Goal: Task Accomplishment & Management: Manage account settings

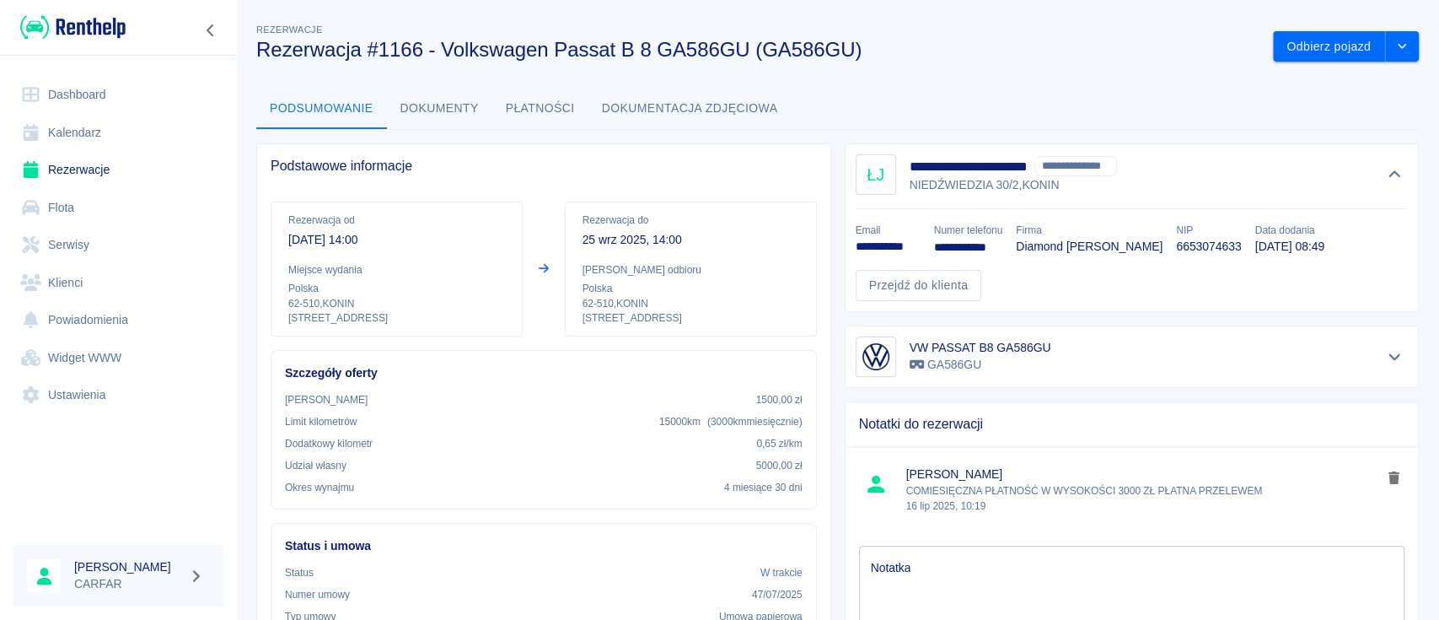
click at [66, 99] on link "Dashboard" at bounding box center [118, 95] width 210 height 38
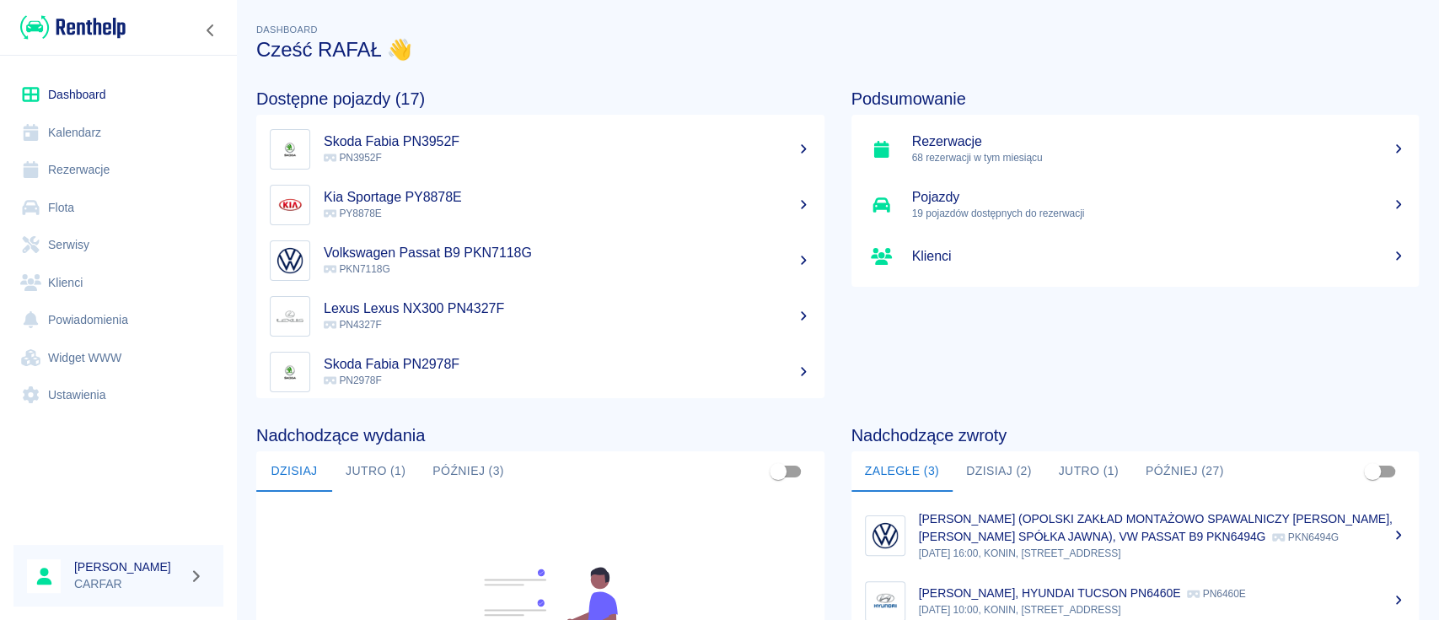
click at [105, 172] on link "Rezerwacje" at bounding box center [118, 170] width 210 height 38
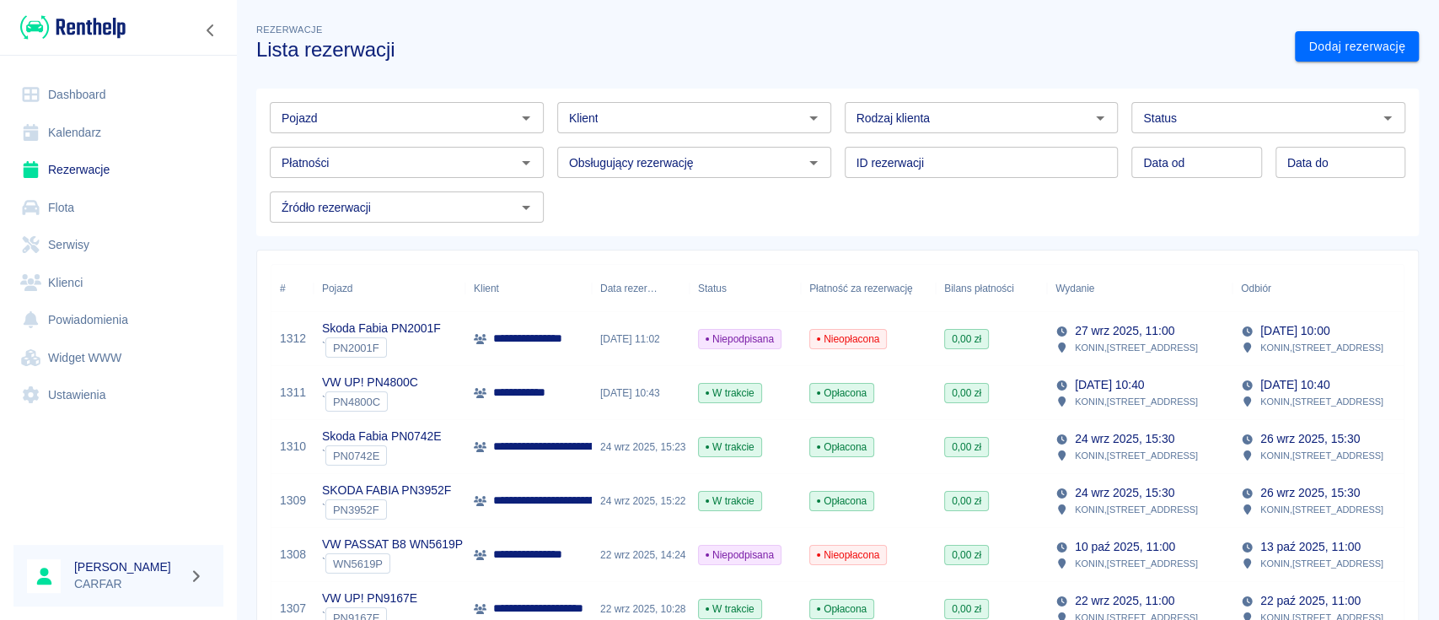
click at [452, 116] on input "Pojazd" at bounding box center [393, 117] width 236 height 21
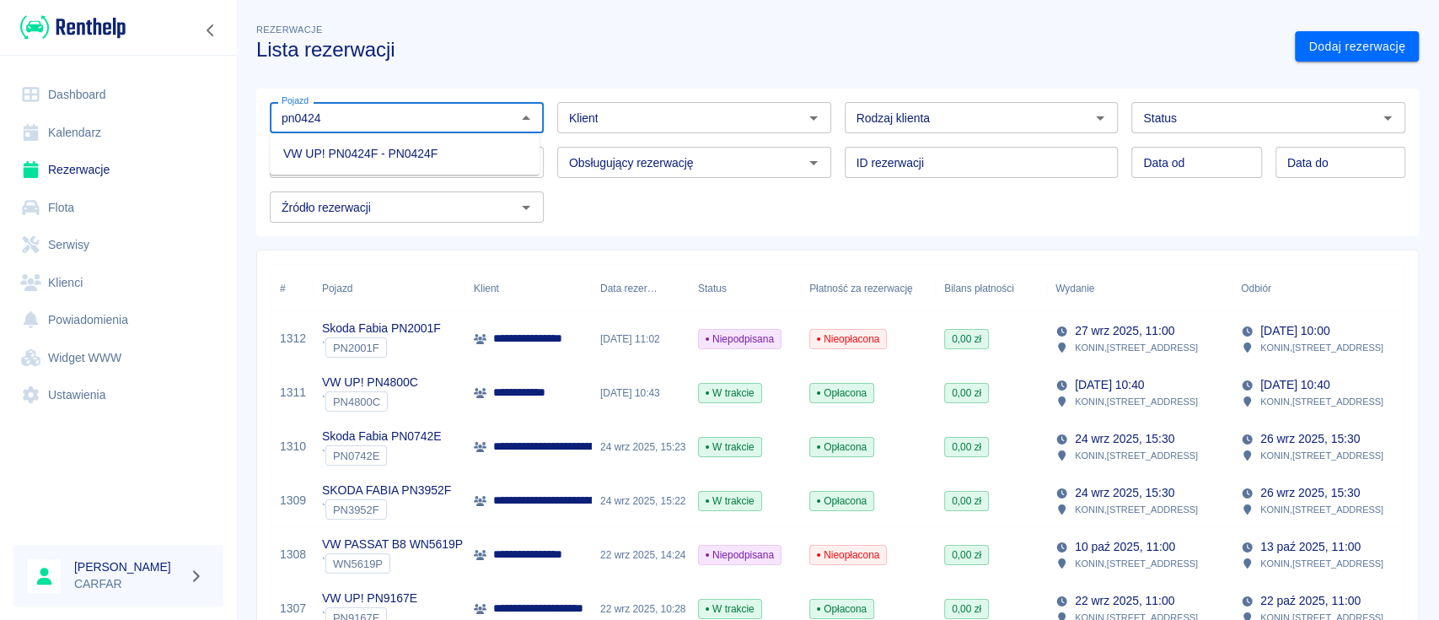
click at [459, 158] on li "VW UP! PN0424F - PN0424F" at bounding box center [405, 154] width 270 height 28
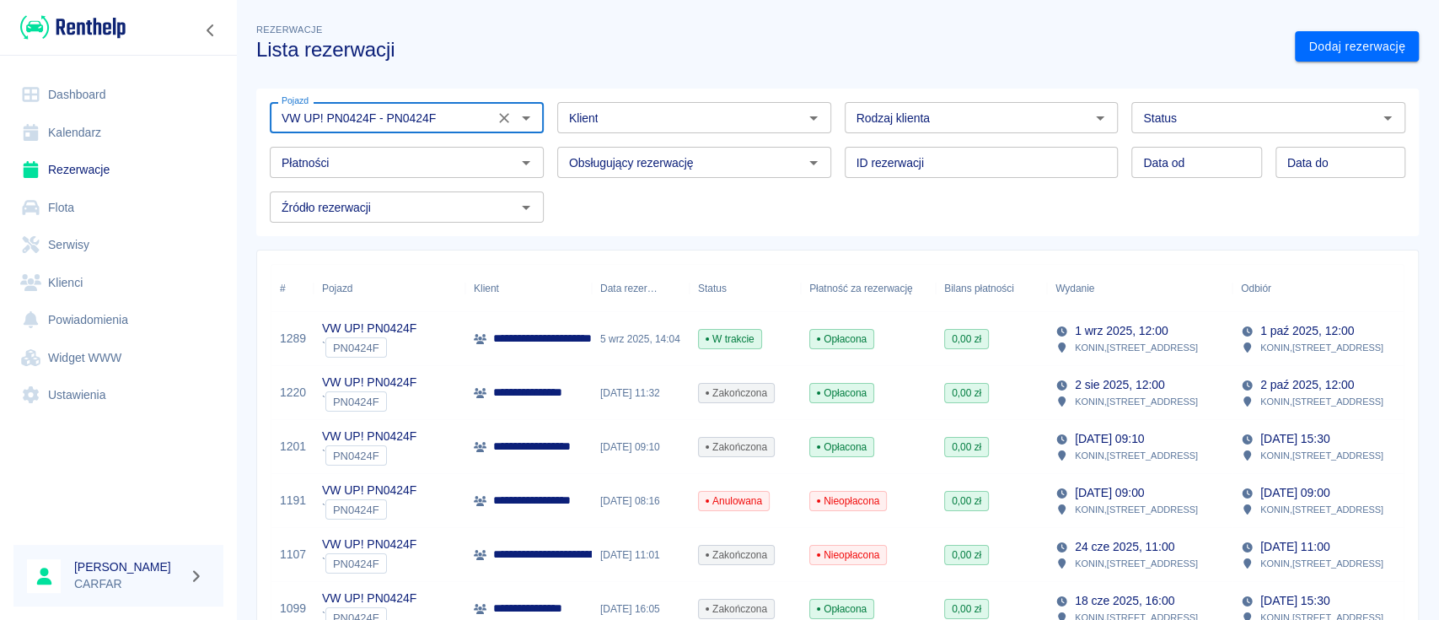
type input "VW UP! PN0424F - PN0424F"
click at [486, 328] on div "**********" at bounding box center [528, 339] width 126 height 54
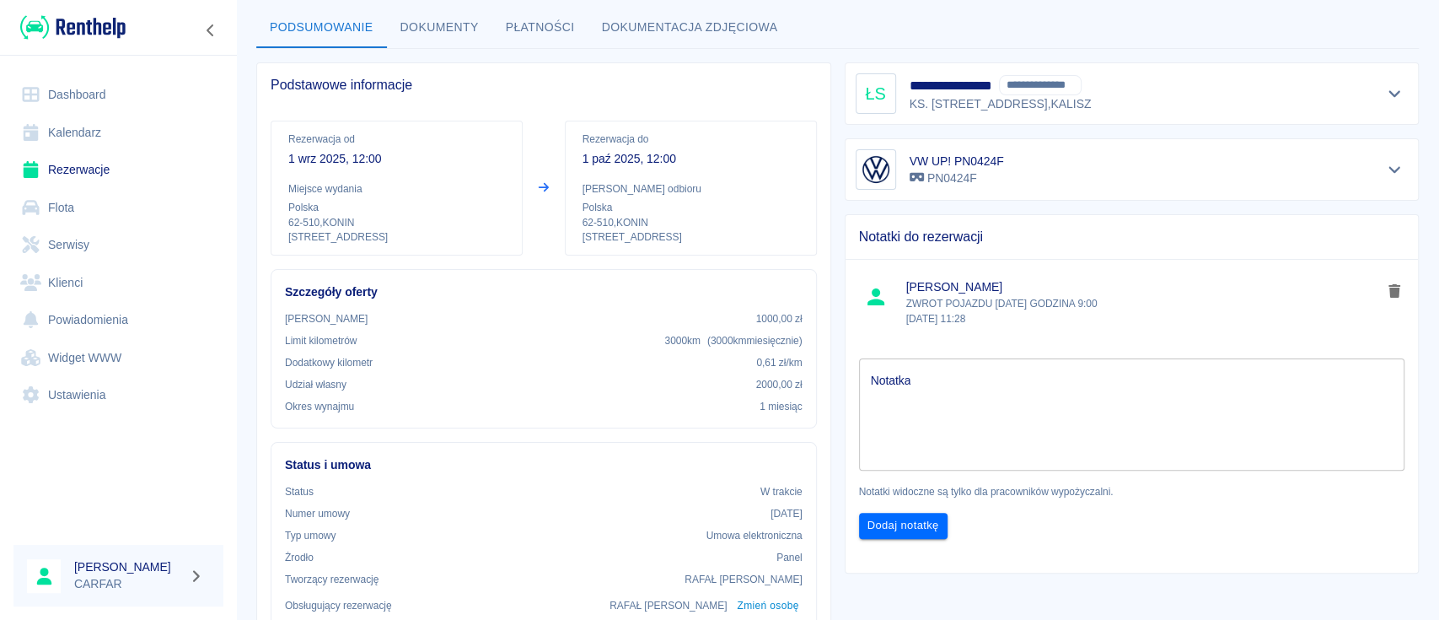
scroll to position [112, 0]
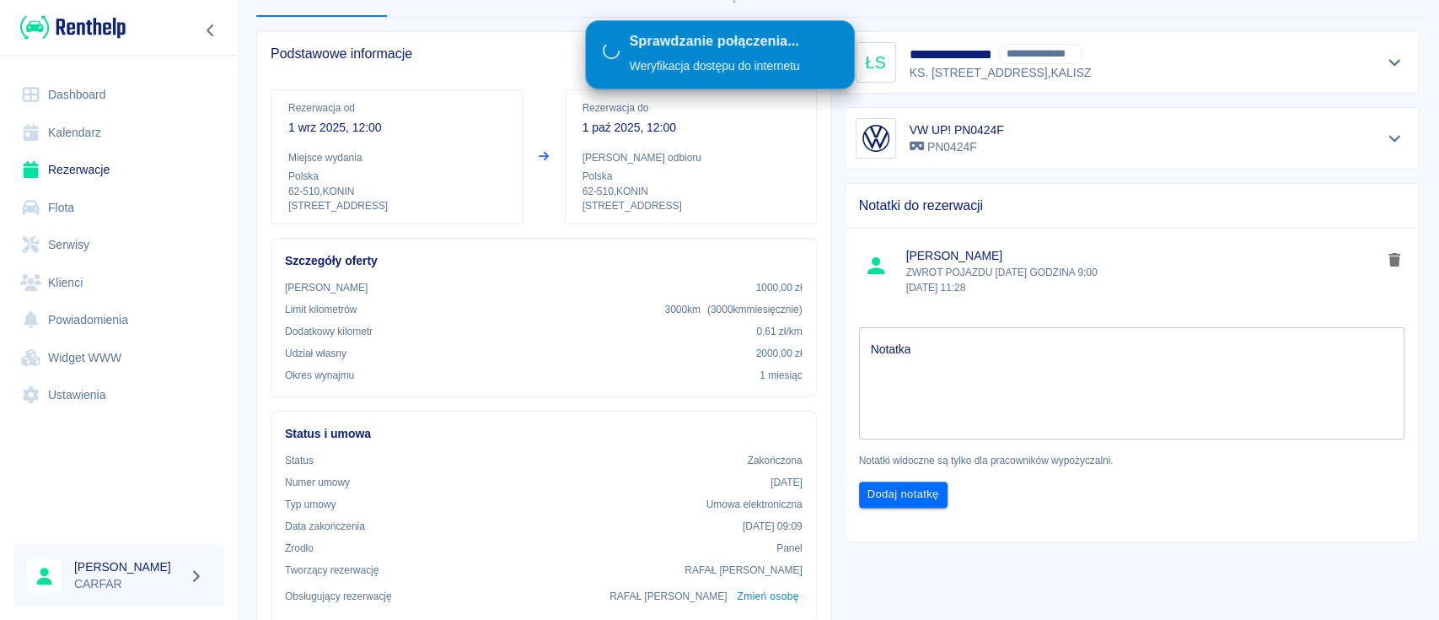
click at [94, 26] on img at bounding box center [72, 27] width 105 height 28
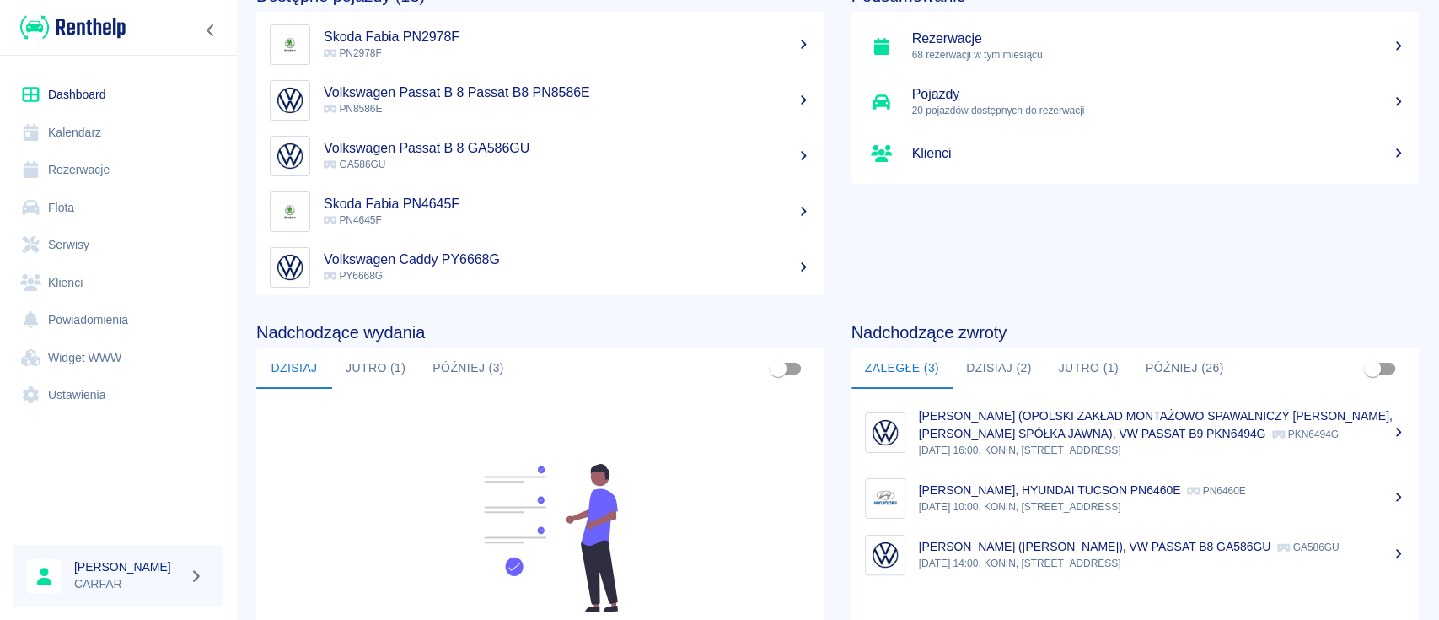
scroll to position [224, 0]
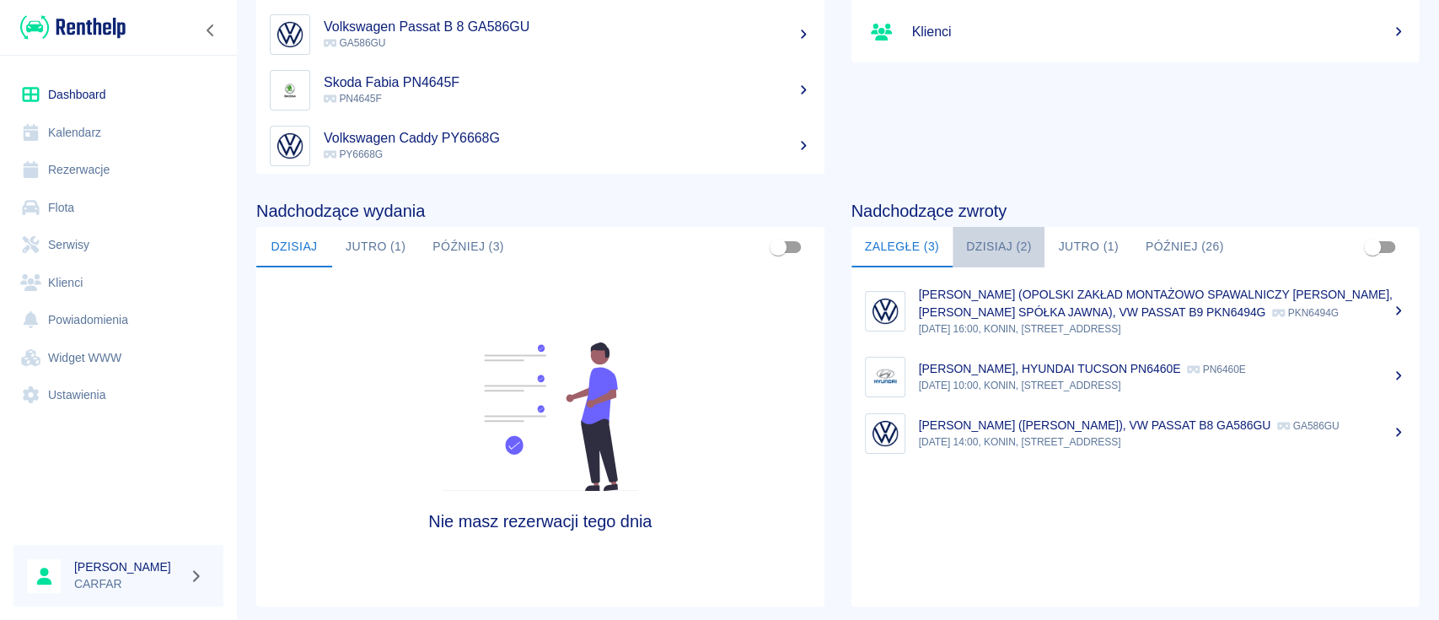
click at [990, 240] on button "Dzisiaj (2)" at bounding box center [999, 247] width 93 height 40
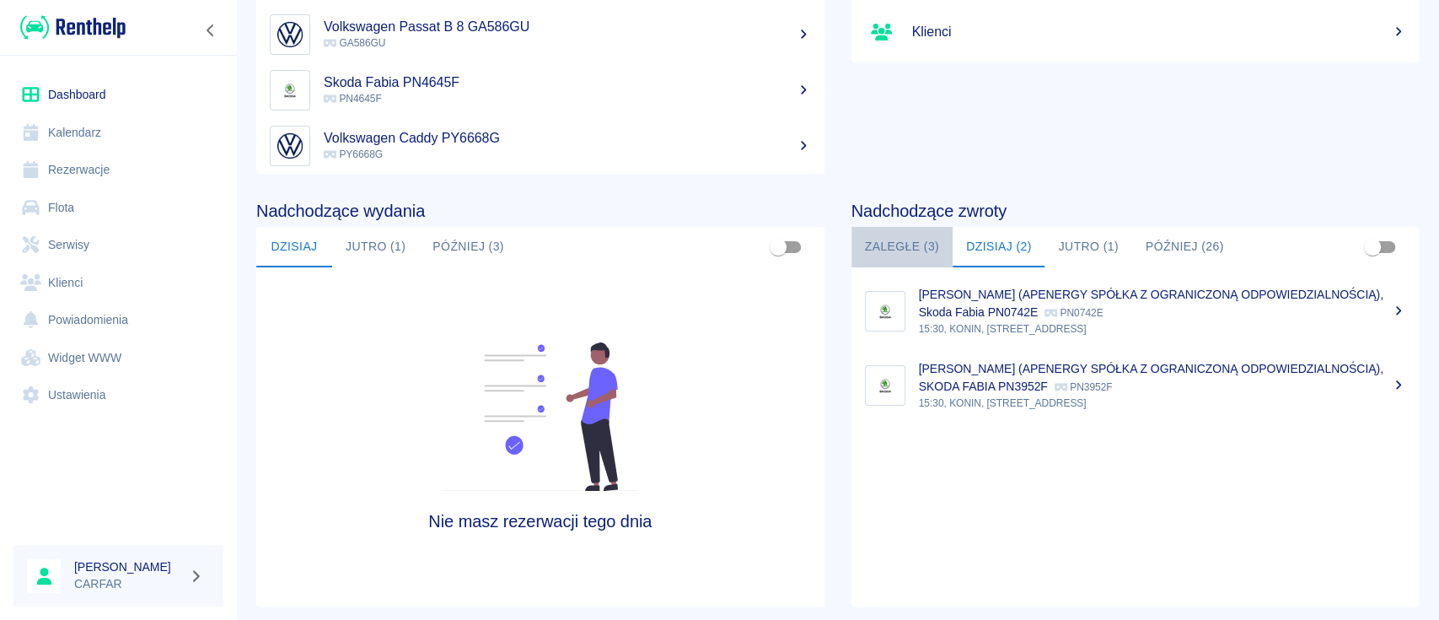
click at [901, 242] on button "Zaległe (3)" at bounding box center [901, 247] width 101 height 40
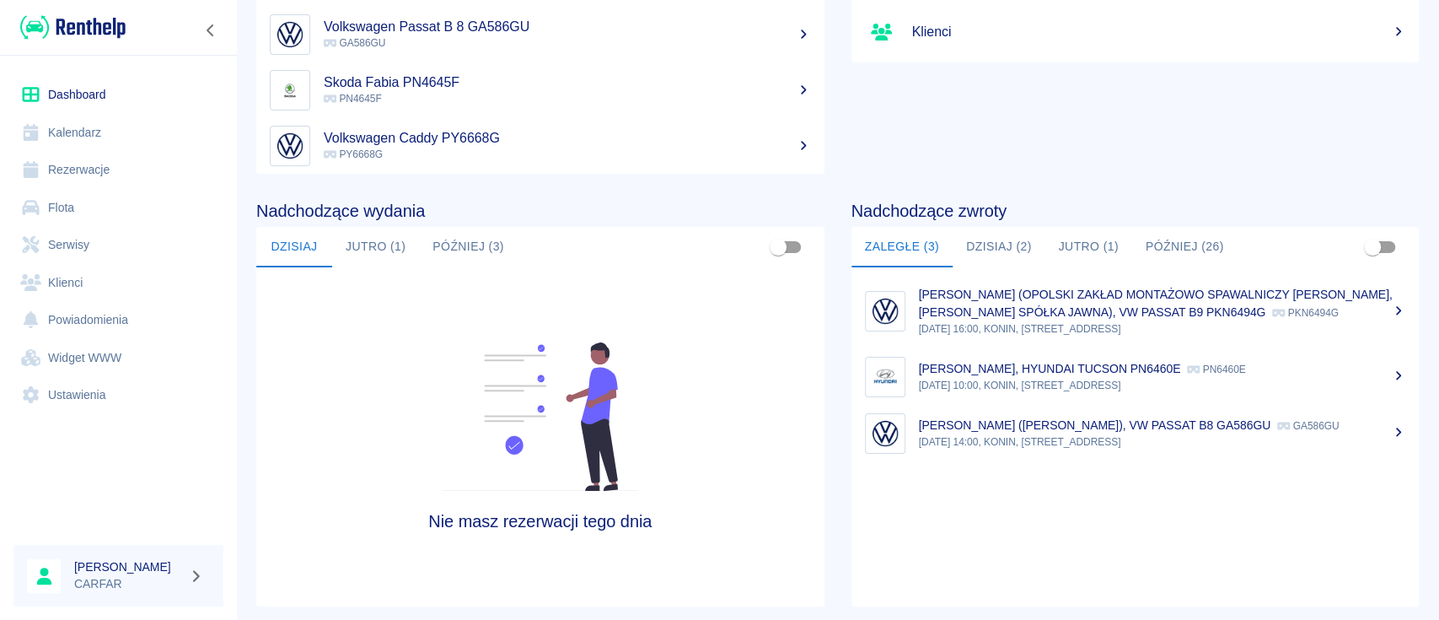
click at [1231, 434] on div "[PERSON_NAME] ([PERSON_NAME]), VW PASSAT B8 GA586GU GA586GU" at bounding box center [1162, 425] width 487 height 18
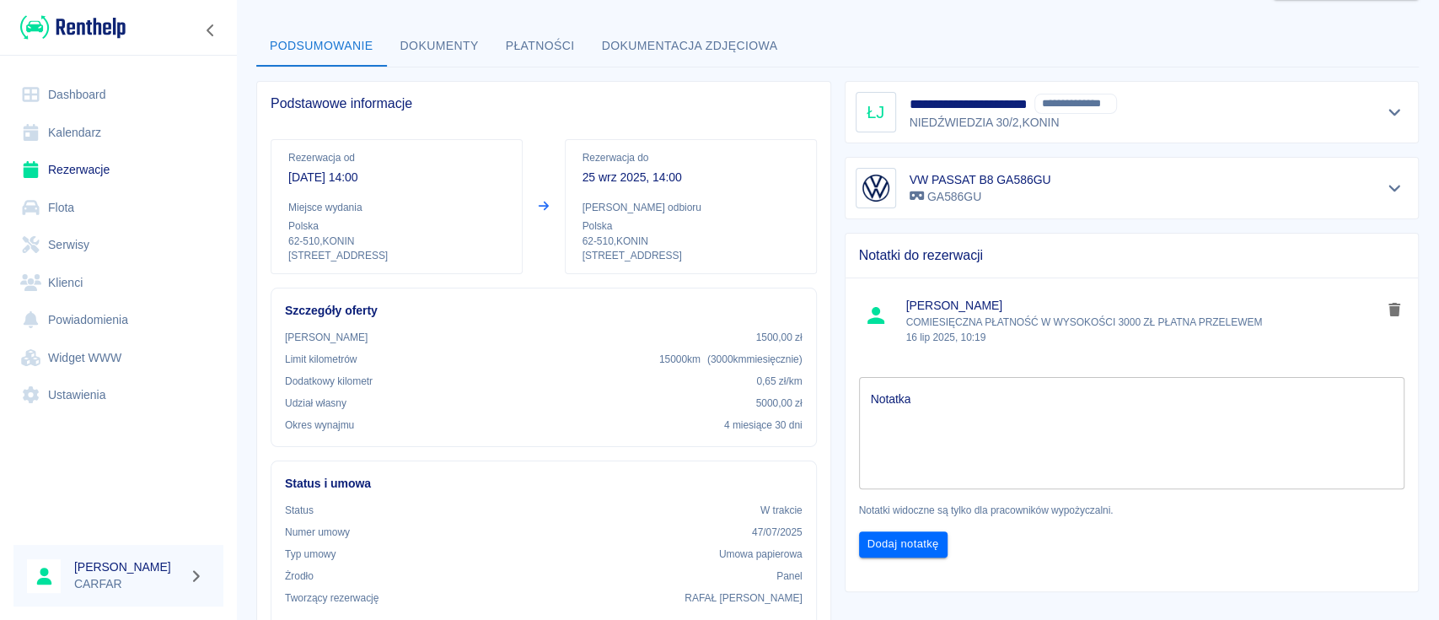
scroll to position [112, 0]
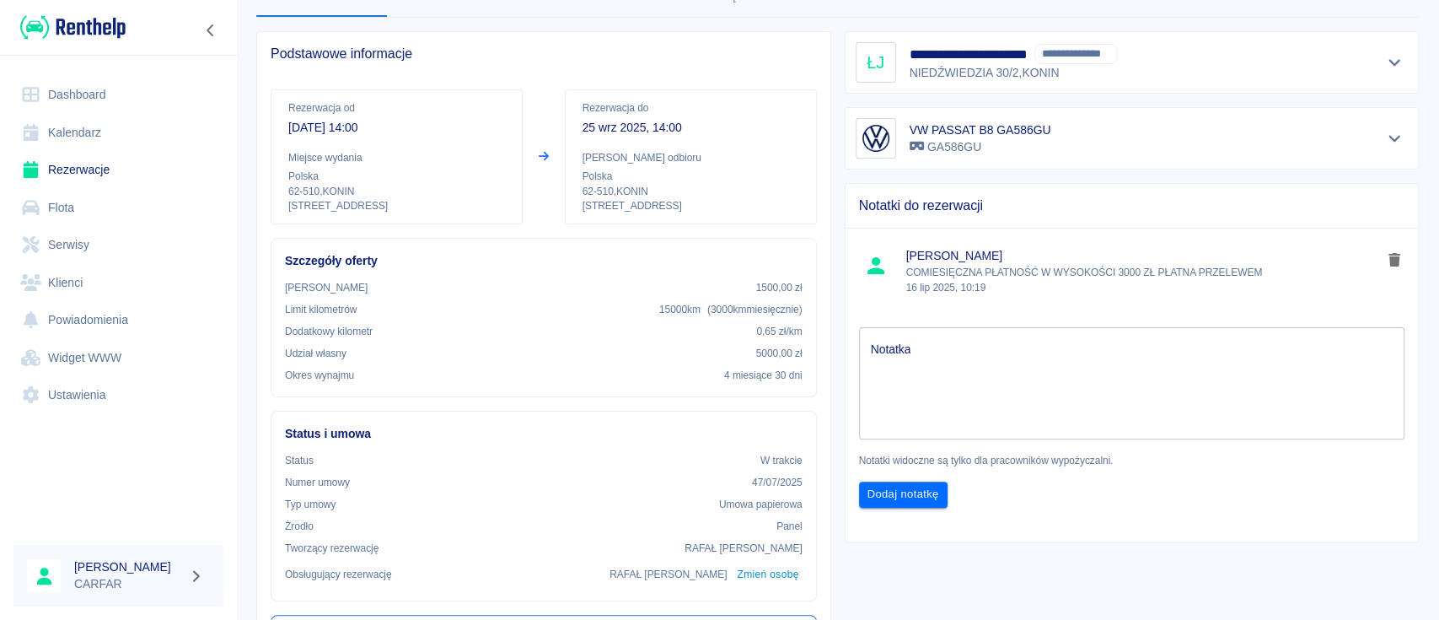
click at [832, 281] on div "Notatki do rezerwacji [PERSON_NAME] COMIESIĘCZNA PŁATNOŚĆ W WYSOKOŚCI 3000 ZŁ P…" at bounding box center [1125, 355] width 588 height 373
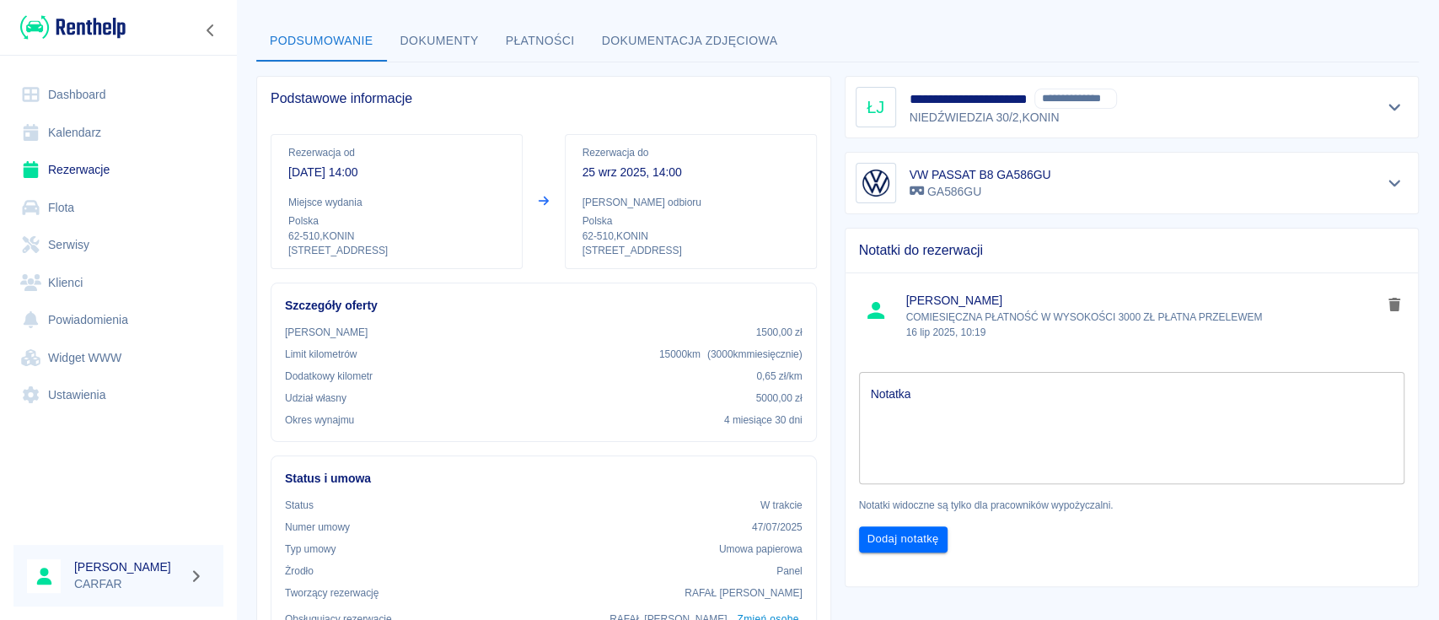
scroll to position [0, 0]
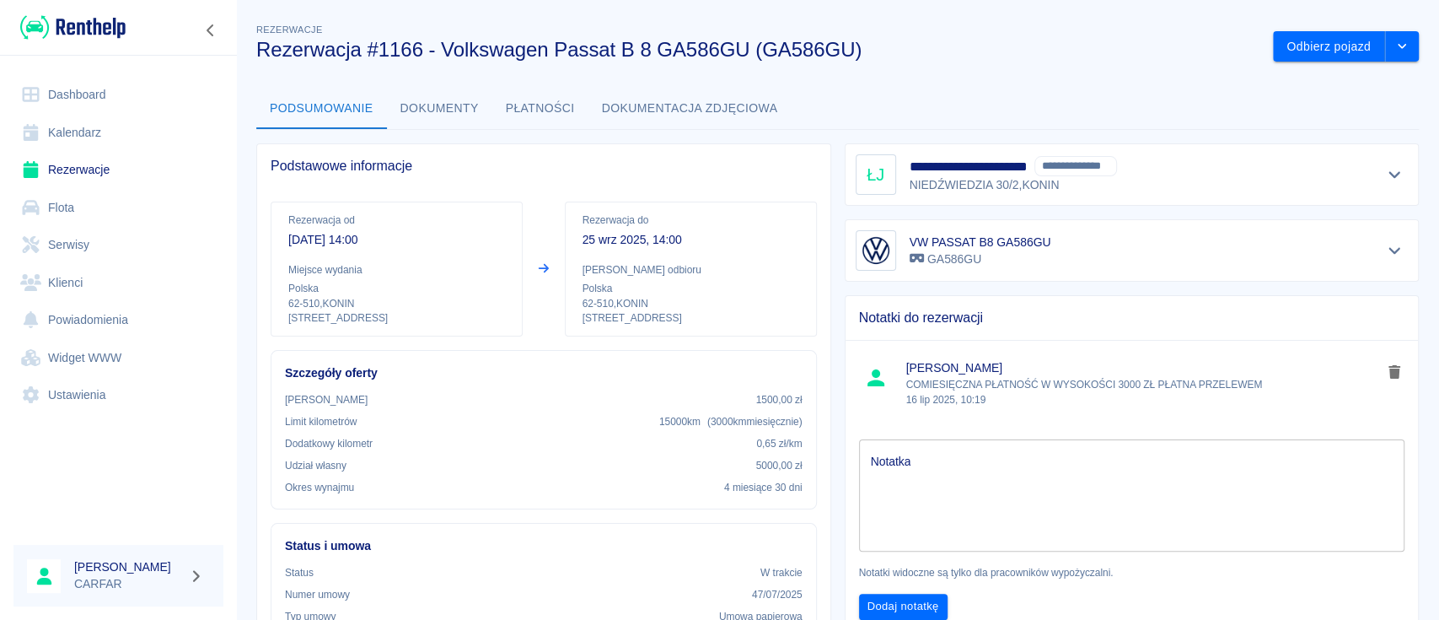
click at [107, 35] on img at bounding box center [72, 27] width 105 height 28
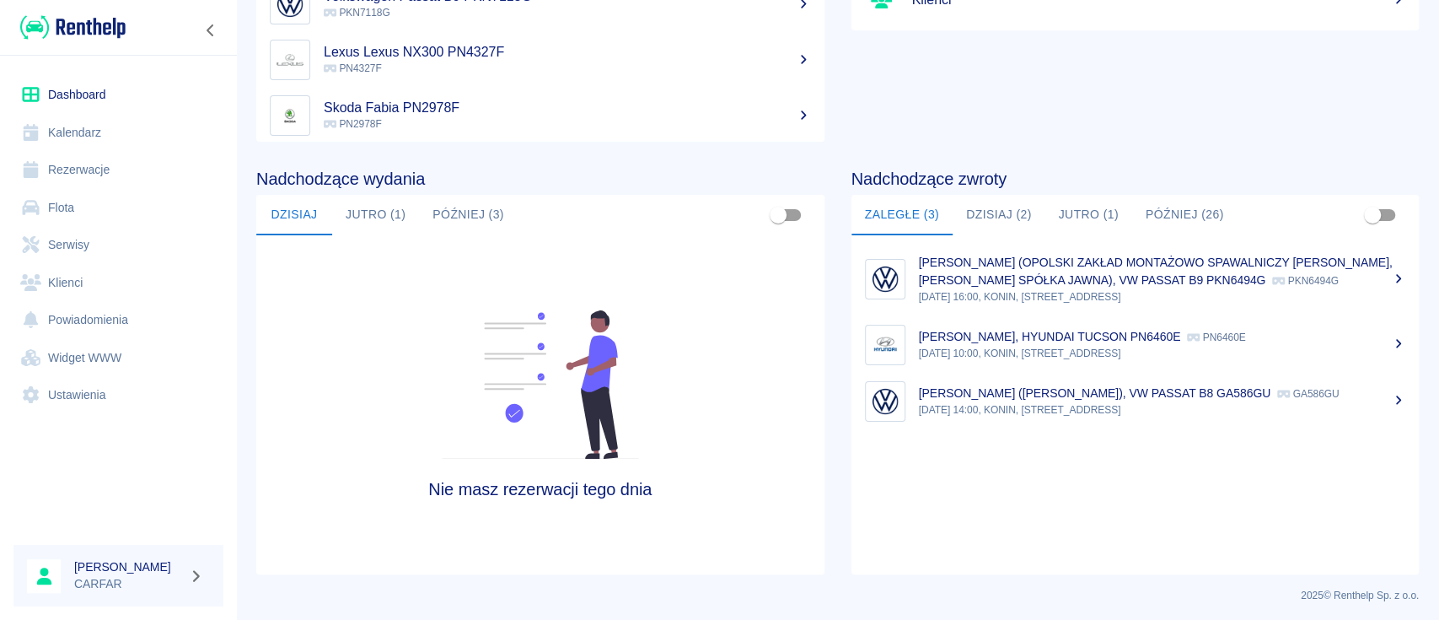
scroll to position [259, 0]
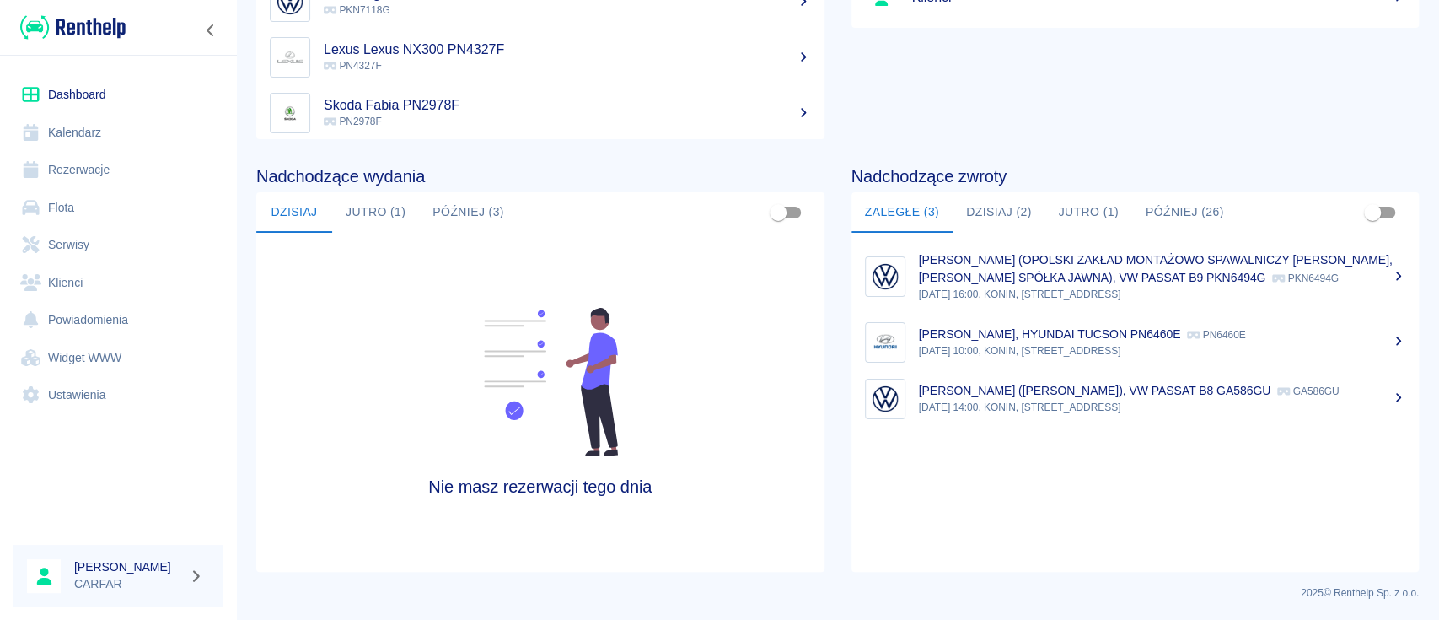
click at [1371, 271] on div "[PERSON_NAME] (OPOLSKI ZAKŁAD MONTAŻOWO SPAWALNICZY [PERSON_NAME], [PERSON_NAME…" at bounding box center [1162, 268] width 487 height 35
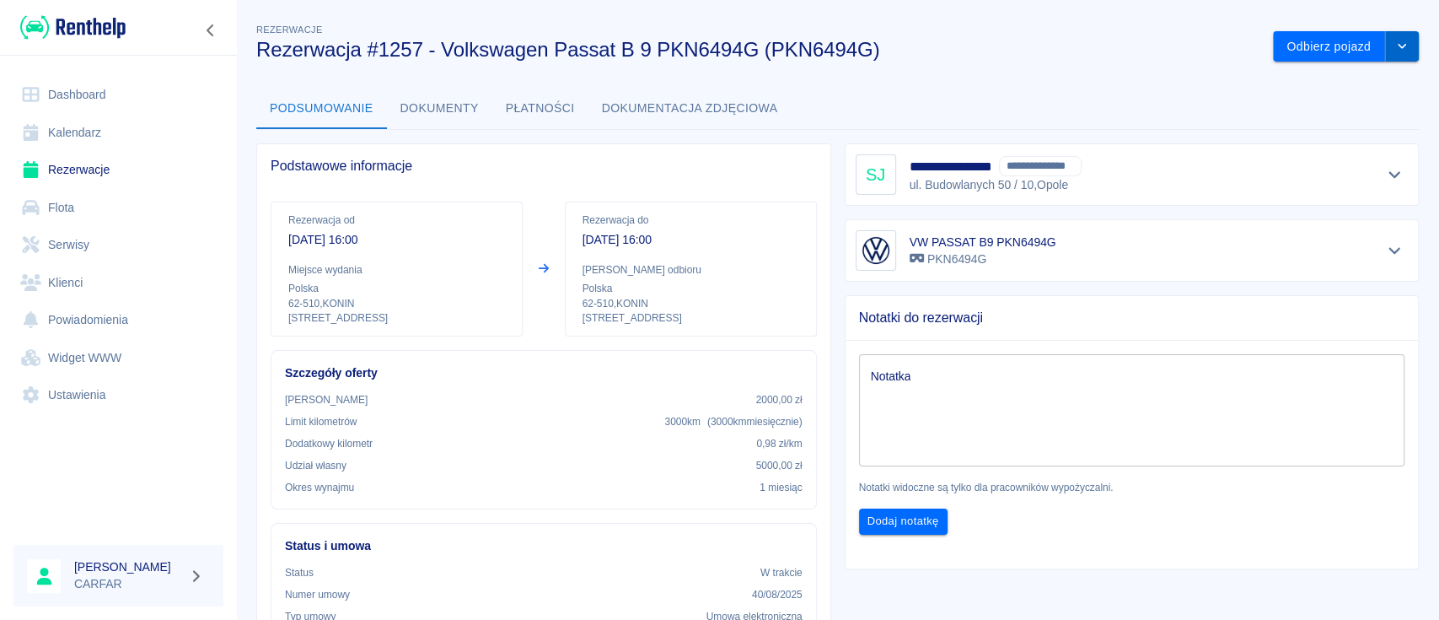
click at [1398, 46] on icon "drop-down" at bounding box center [1402, 46] width 8 height 5
click at [1350, 71] on li "Przedłuż rezerwację" at bounding box center [1328, 82] width 132 height 28
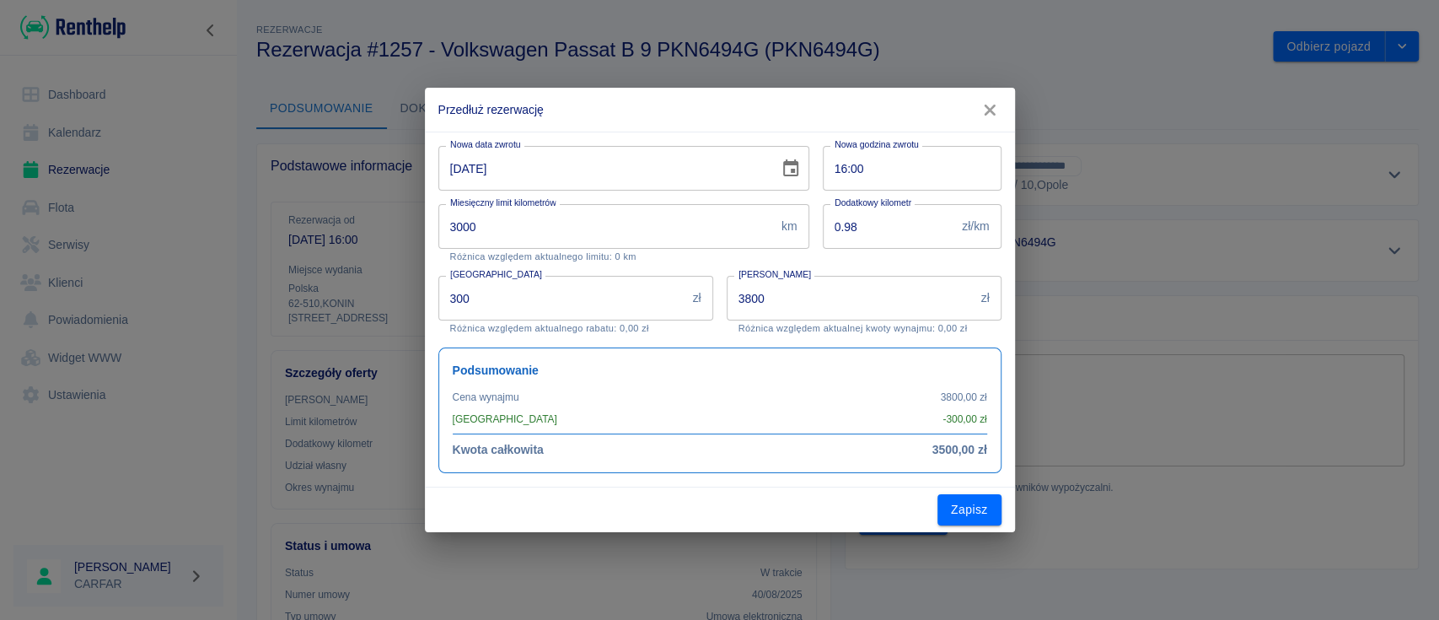
click at [475, 162] on input "[DATE]" at bounding box center [602, 168] width 329 height 45
type input "[DATE]"
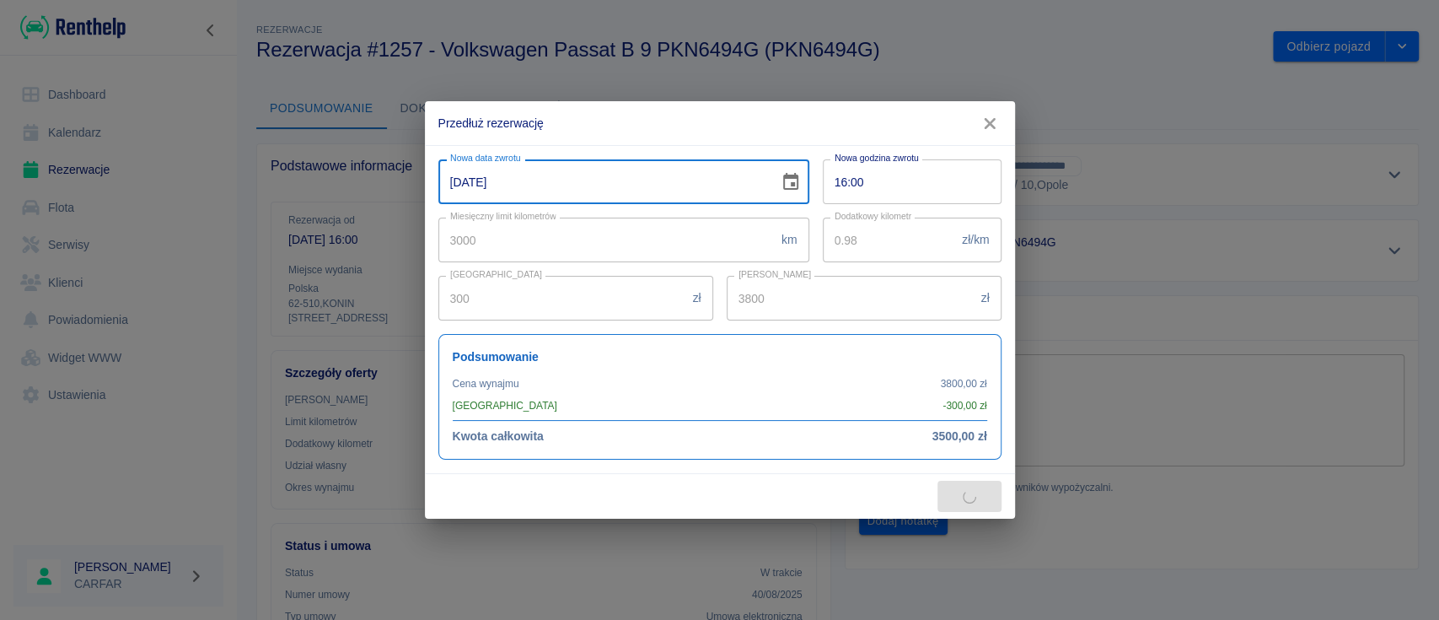
type input "7600"
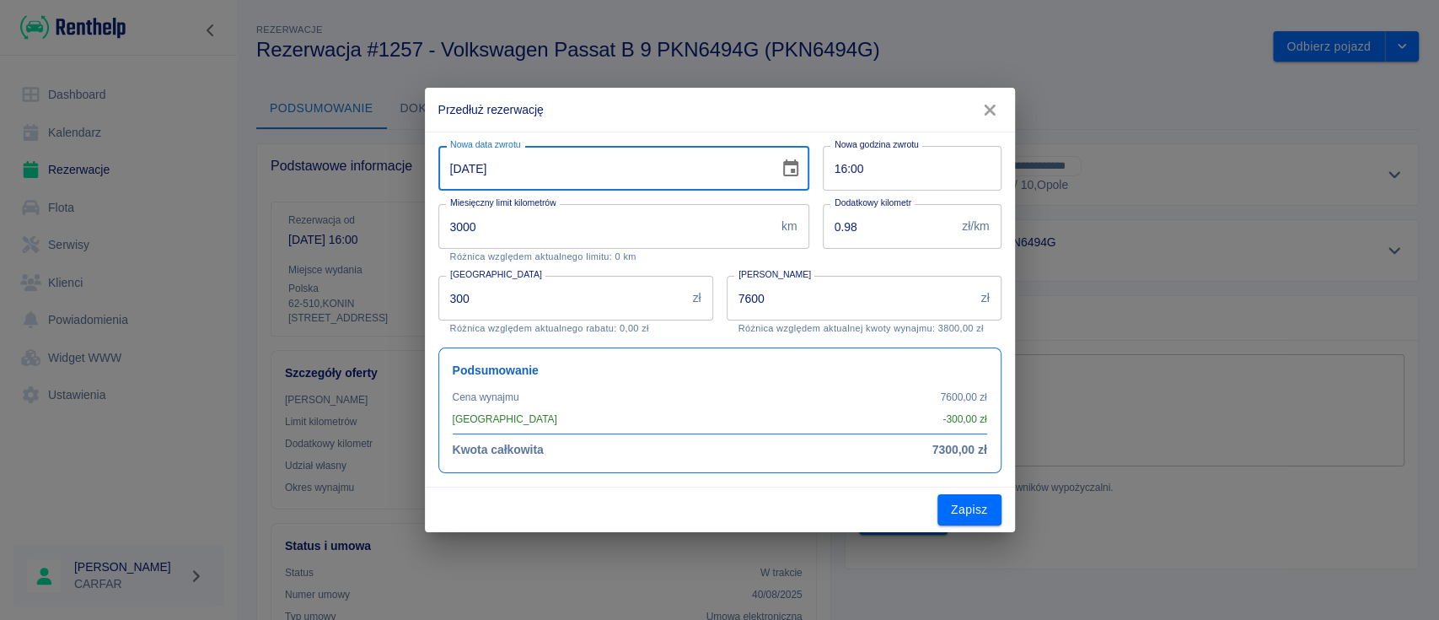
type input "[DATE]"
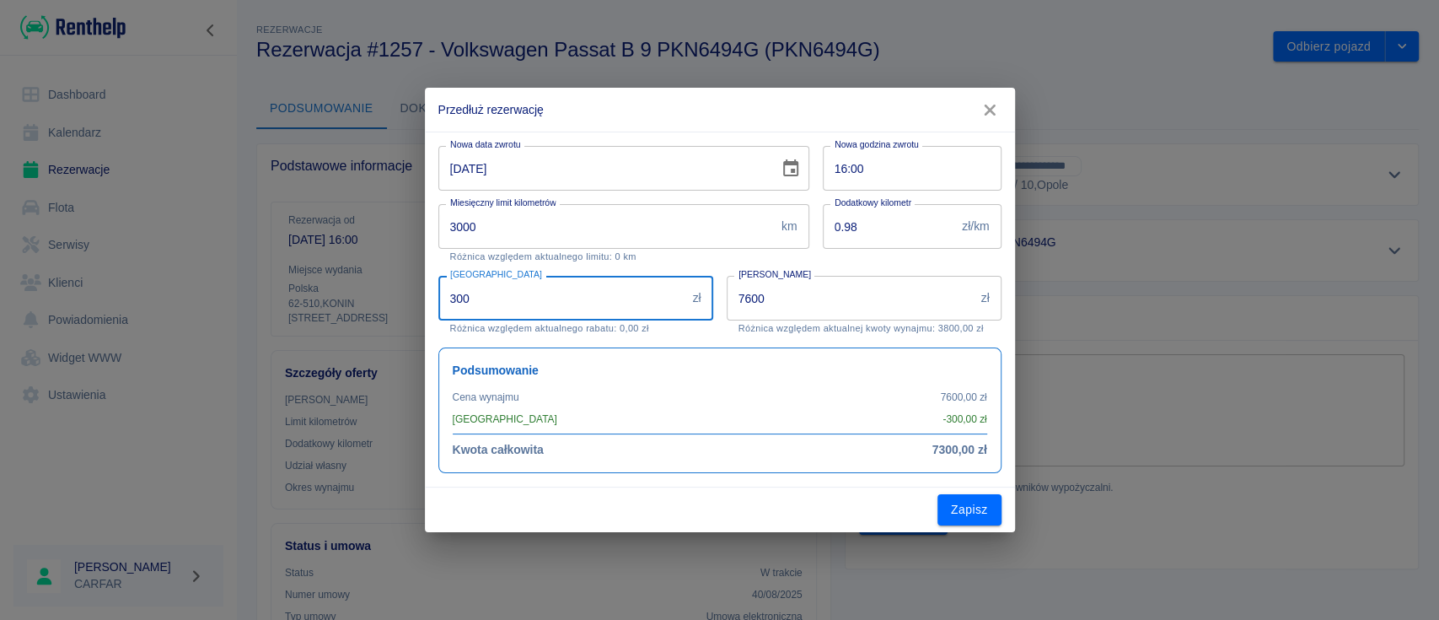
drag, startPoint x: 629, startPoint y: 301, endPoint x: 260, endPoint y: 284, distance: 369.6
click at [260, 284] on div "Przedłuż rezerwację Nowa data zwrotu [DATE] Nowa data zwrotu Nowa godzina zwrot…" at bounding box center [719, 310] width 1439 height 620
click at [688, 330] on p "Różnica względem aktualnego rabatu: 300,00 zł" at bounding box center [575, 328] width 251 height 11
click at [720, 335] on div "Podsumowanie Cena wynajmu 7600,00 zł Rabat - 300,00 zł Kwota całkowita 7300,00 …" at bounding box center [713, 403] width 577 height 139
drag, startPoint x: 404, startPoint y: 308, endPoint x: 374, endPoint y: 309, distance: 29.6
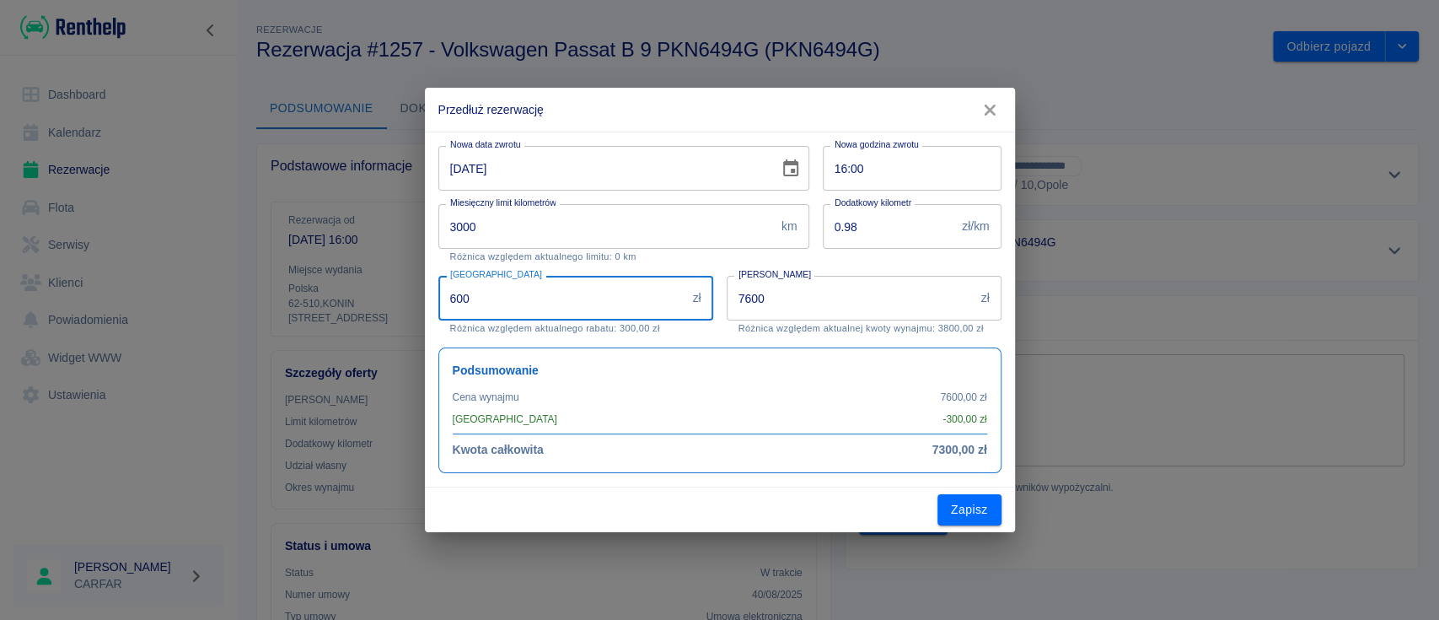
click at [375, 309] on div "Przedłuż rezerwację Nowa data zwrotu [DATE] Nowa data zwrotu Nowa godzina zwrot…" at bounding box center [719, 310] width 1439 height 620
click at [709, 335] on div "Podsumowanie Cena wynajmu 7600,00 zł Rabat - 300,00 zł Kwota całkowita 7300,00 …" at bounding box center [713, 403] width 577 height 139
drag, startPoint x: 553, startPoint y: 306, endPoint x: 172, endPoint y: 321, distance: 381.3
click at [172, 321] on div "Przedłuż rezerwację Nowa data zwrotu [DATE] Nowa data zwrotu Nowa godzina zwrot…" at bounding box center [719, 310] width 1439 height 620
type input "600"
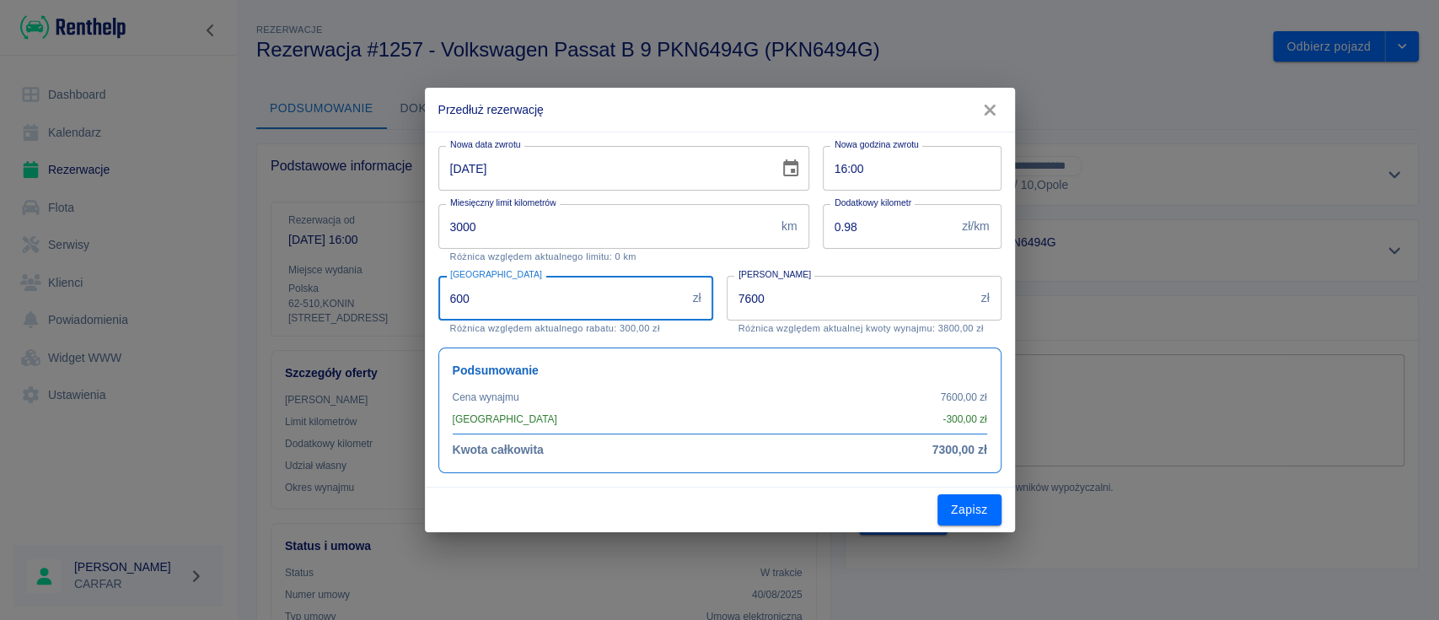
click at [713, 331] on div "Kwota wynajmu 7600 zł Kwota wynajmu Różnica względem aktualnej kwoty wynajmu: 3…" at bounding box center [857, 298] width 288 height 72
click at [700, 266] on div "[GEOGRAPHIC_DATA] 600 zł Rabat Różnica względem aktualnego rabatu: 300,00 zł" at bounding box center [569, 298] width 288 height 72
click at [989, 111] on icon "button" at bounding box center [990, 110] width 11 height 11
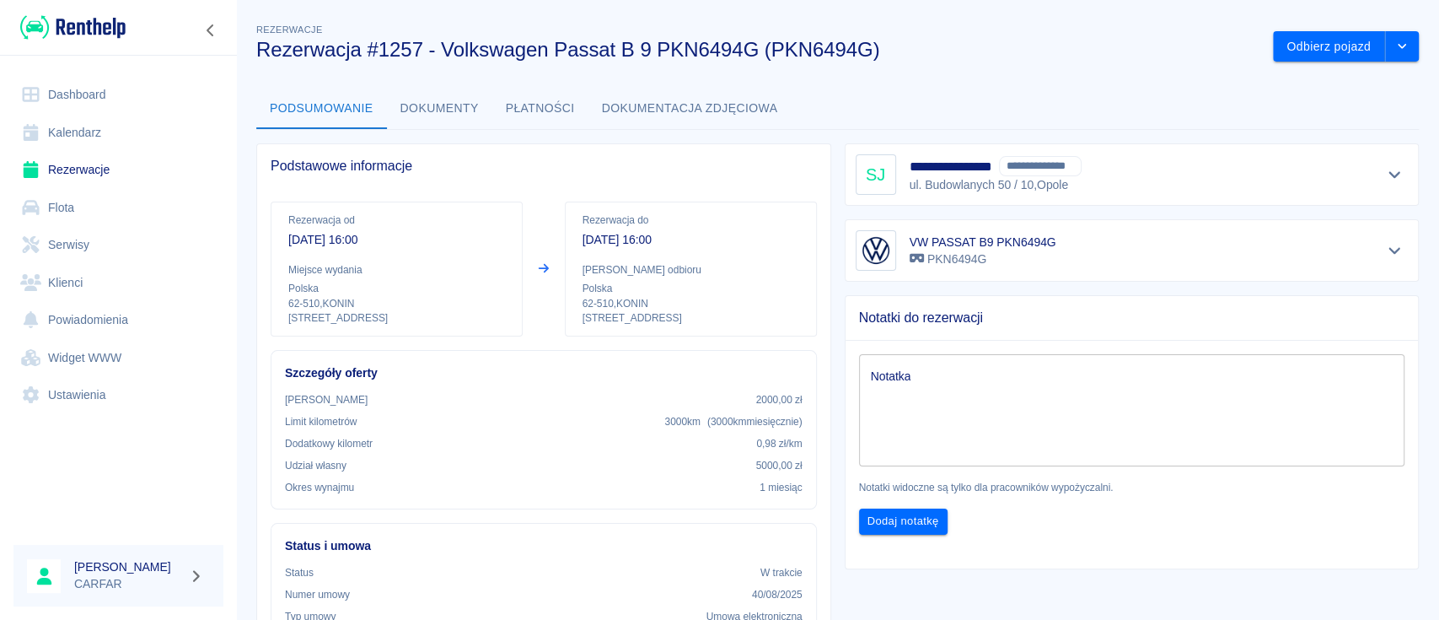
click at [93, 35] on img at bounding box center [72, 27] width 105 height 28
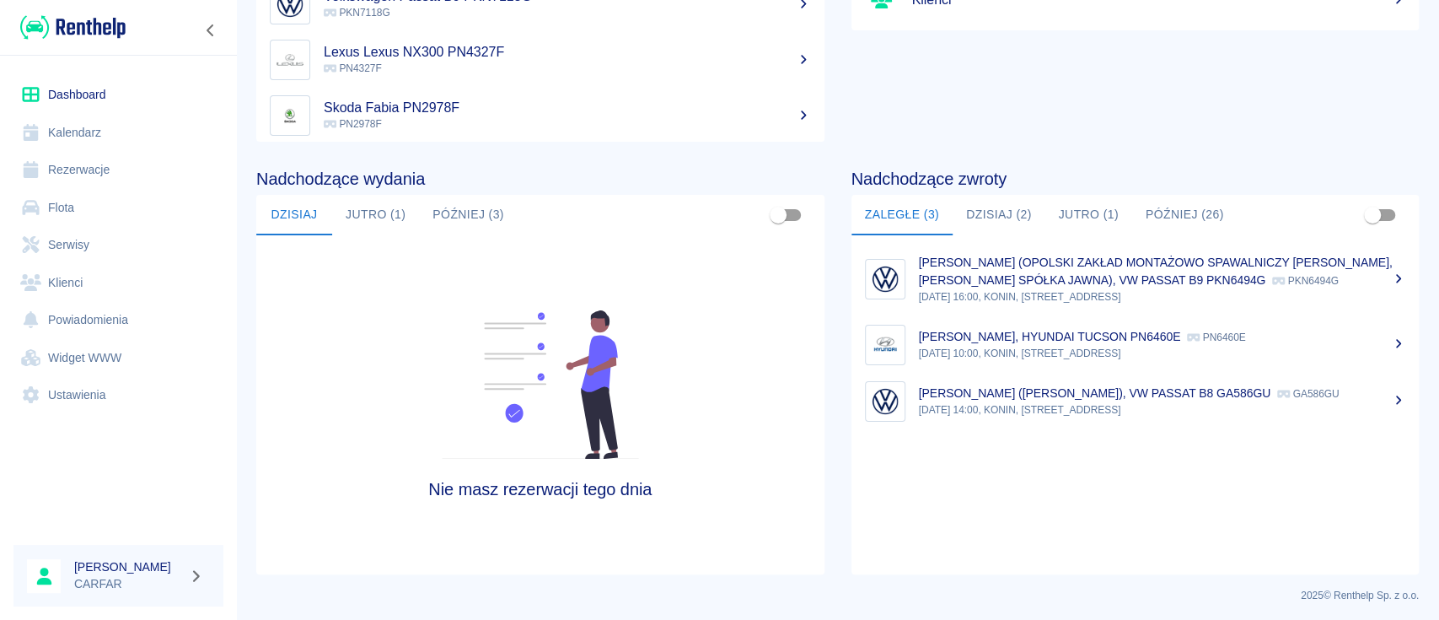
scroll to position [259, 0]
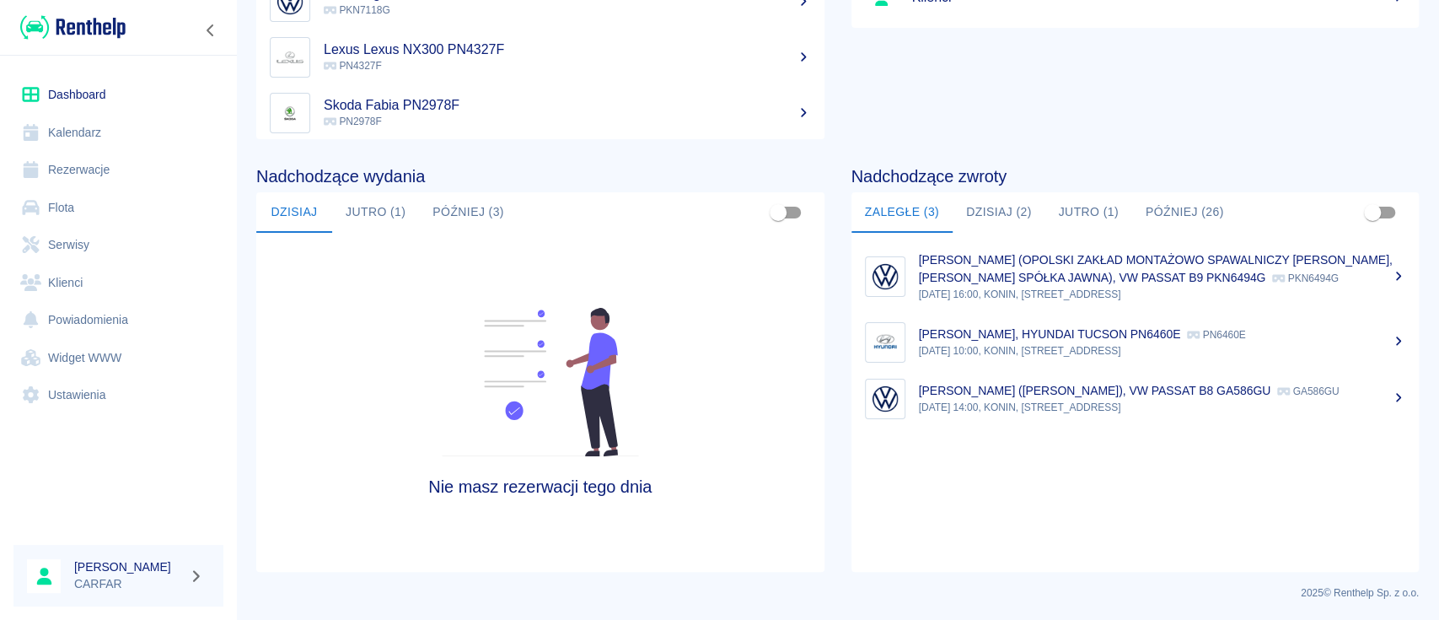
click at [1009, 201] on button "Dzisiaj (2)" at bounding box center [999, 212] width 93 height 40
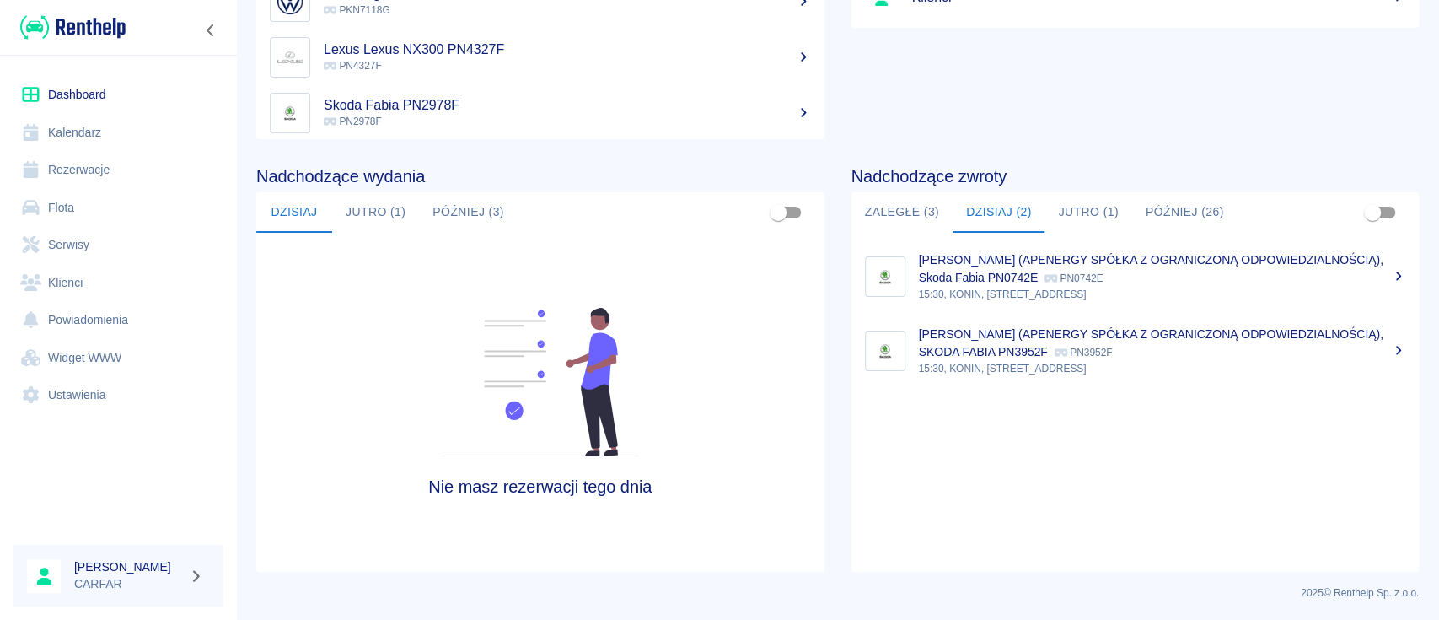
click at [373, 219] on button "Jutro (1)" at bounding box center [375, 212] width 87 height 40
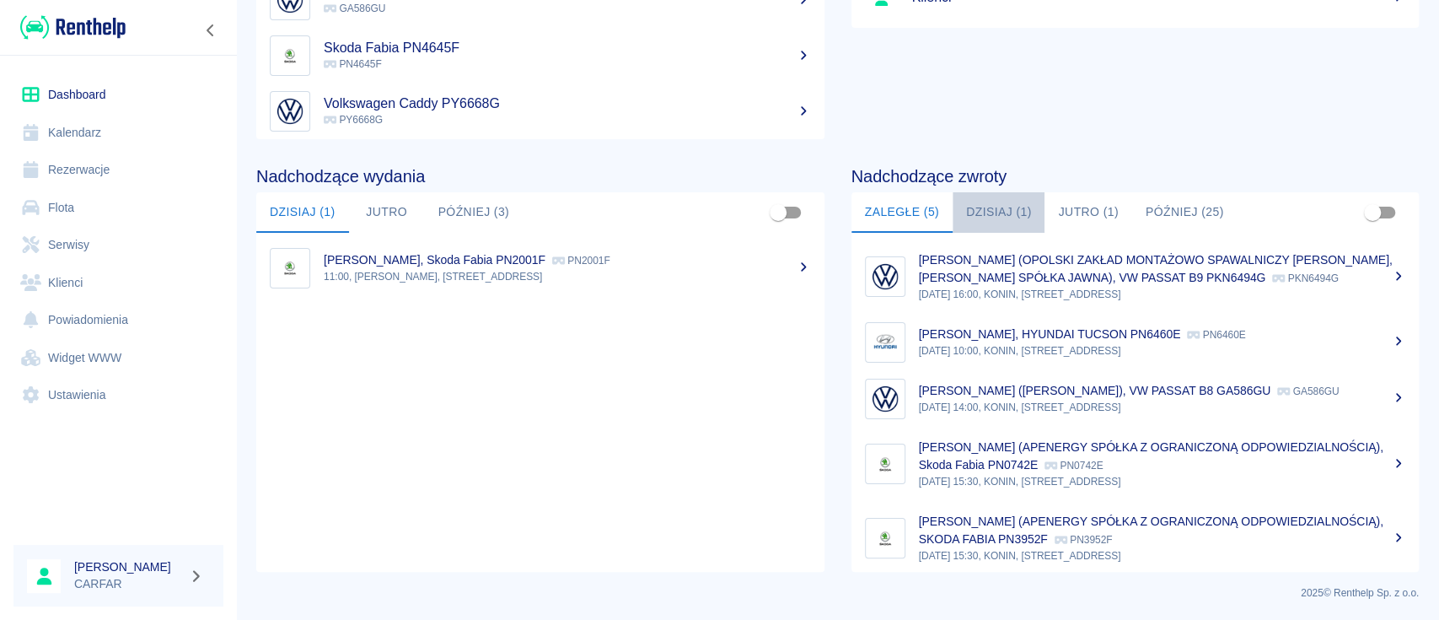
click at [998, 204] on button "Dzisiaj (1)" at bounding box center [999, 212] width 93 height 40
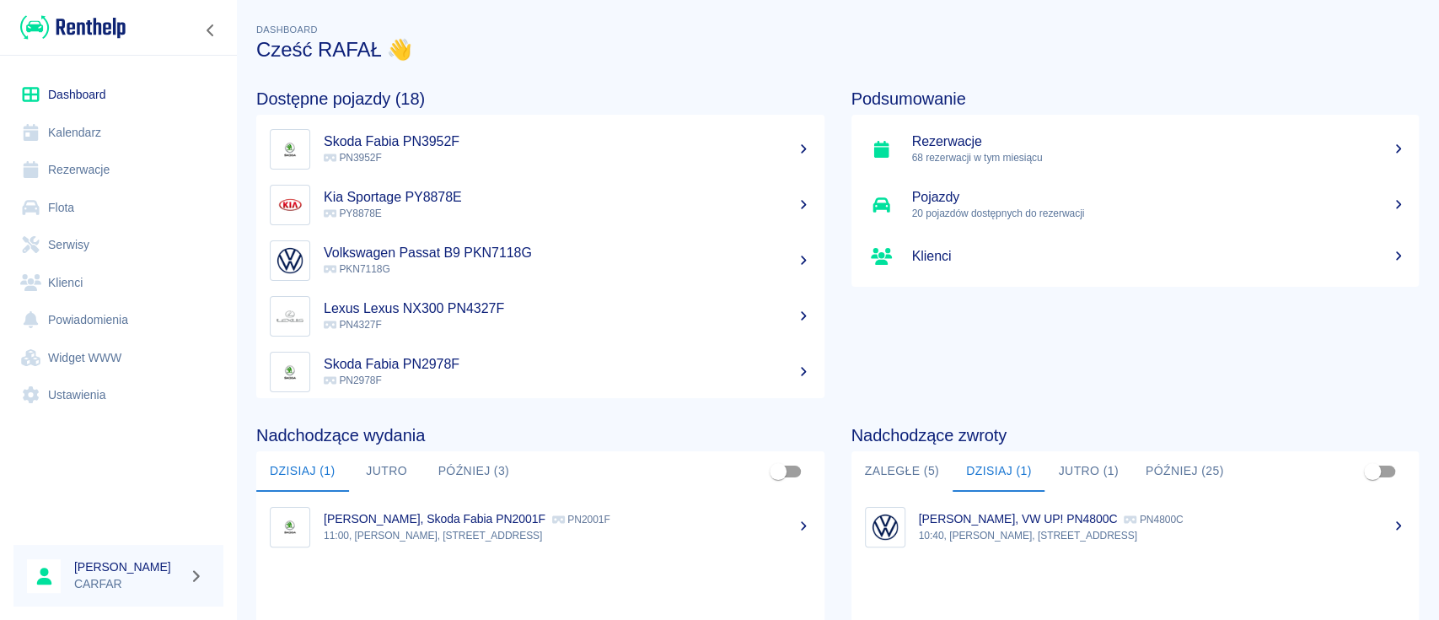
scroll to position [224, 0]
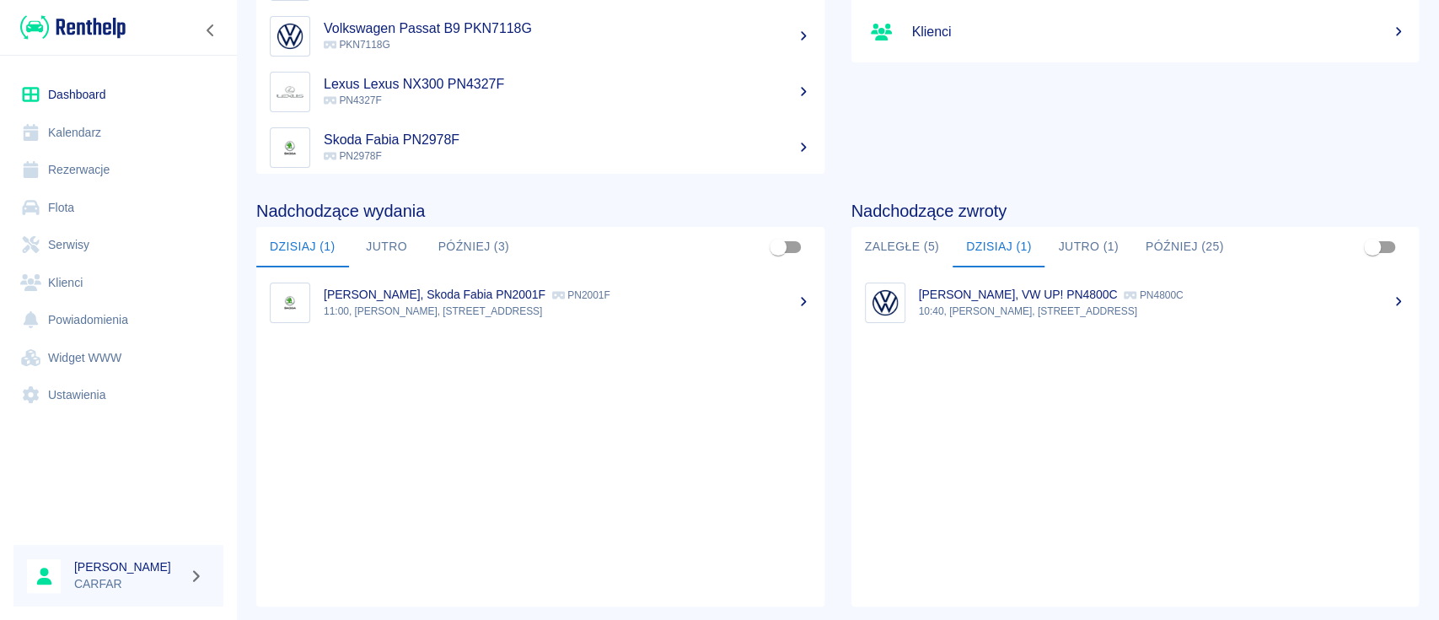
click at [882, 260] on button "Zaległe (5)" at bounding box center [901, 247] width 101 height 40
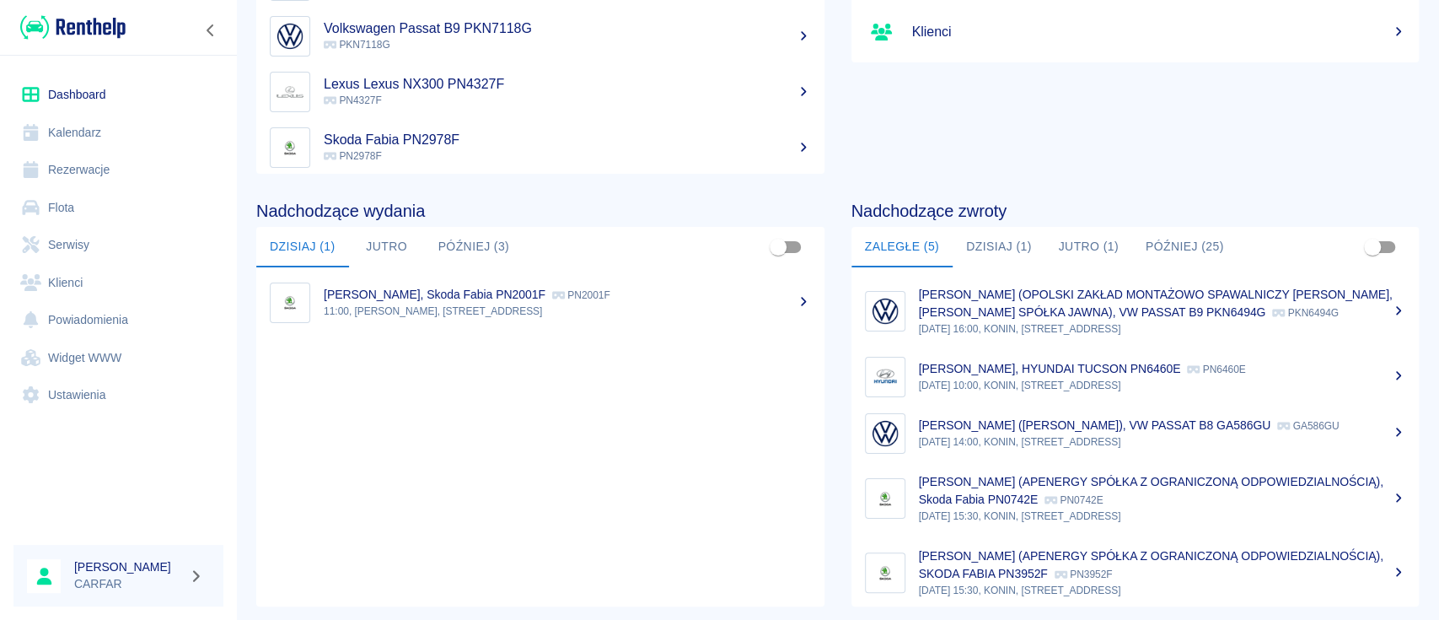
scroll to position [46, 0]
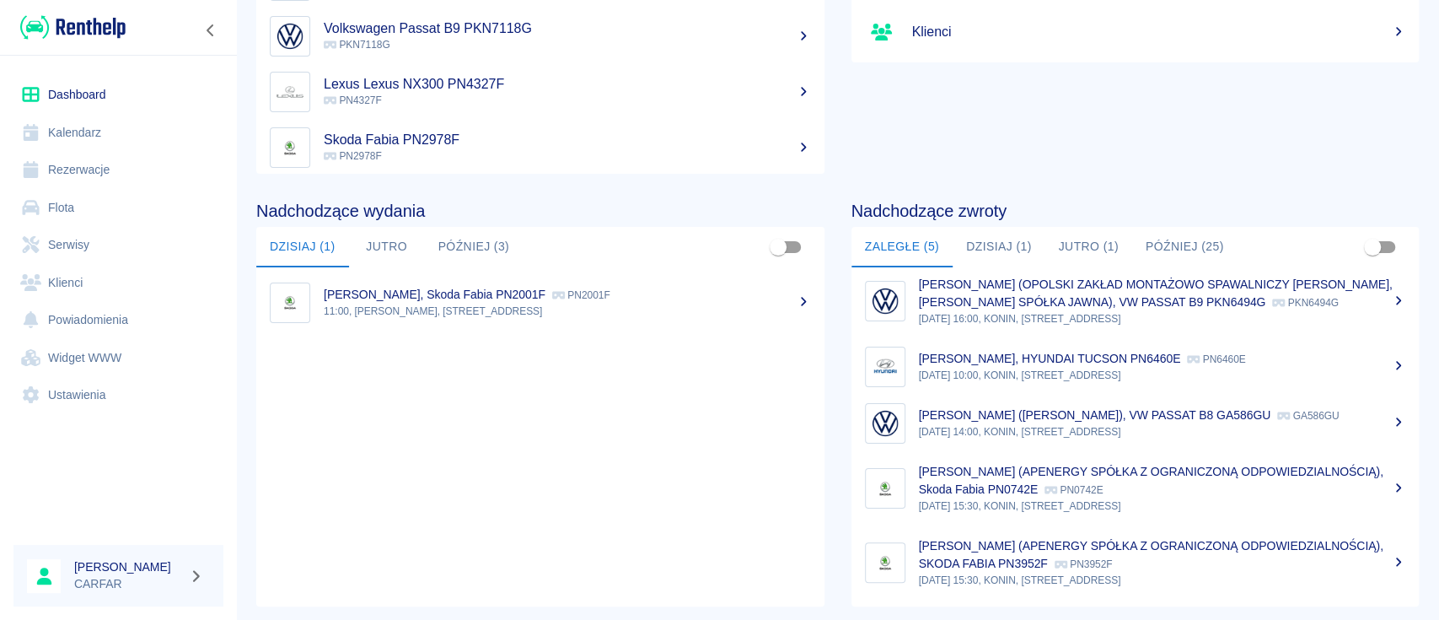
click at [1082, 559] on p "[PERSON_NAME] (APENERGY SPÓŁKA Z OGRANICZONĄ ODPOWIEDZIALNOŚCIĄ), SKODA FABIA P…" at bounding box center [1151, 554] width 464 height 31
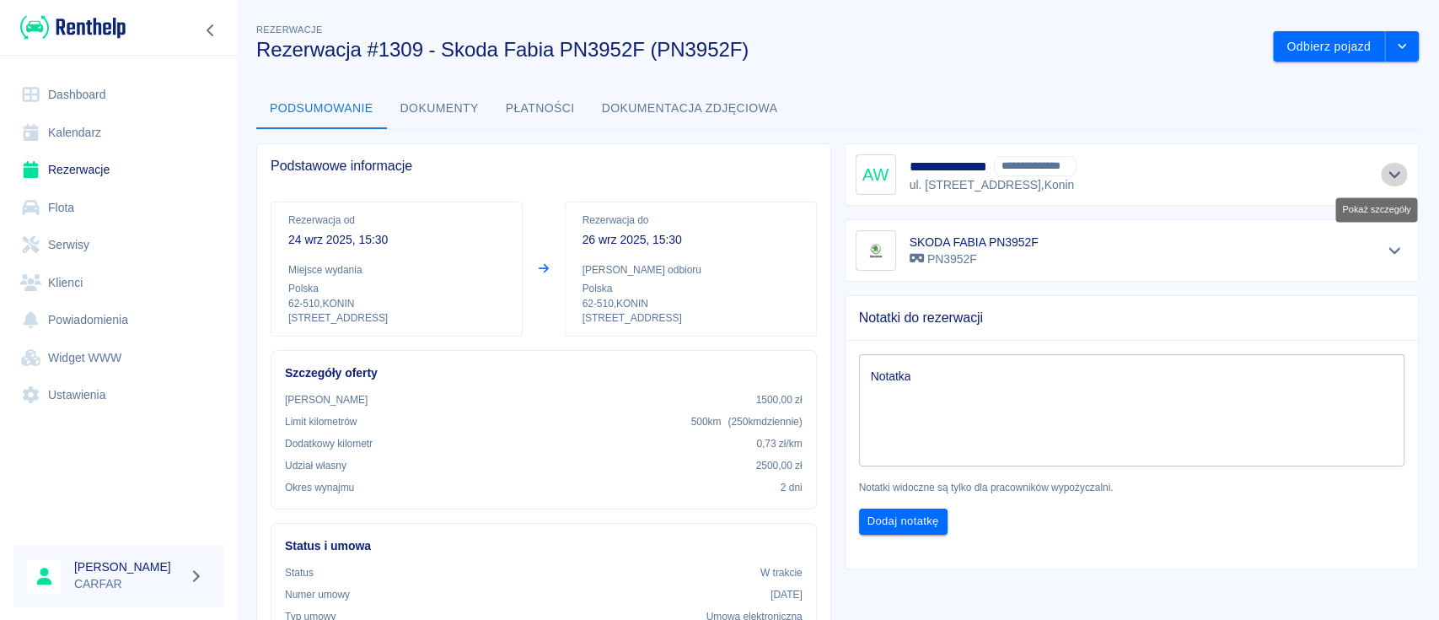
click at [1385, 178] on icon "Pokaż szczegóły" at bounding box center [1394, 174] width 19 height 15
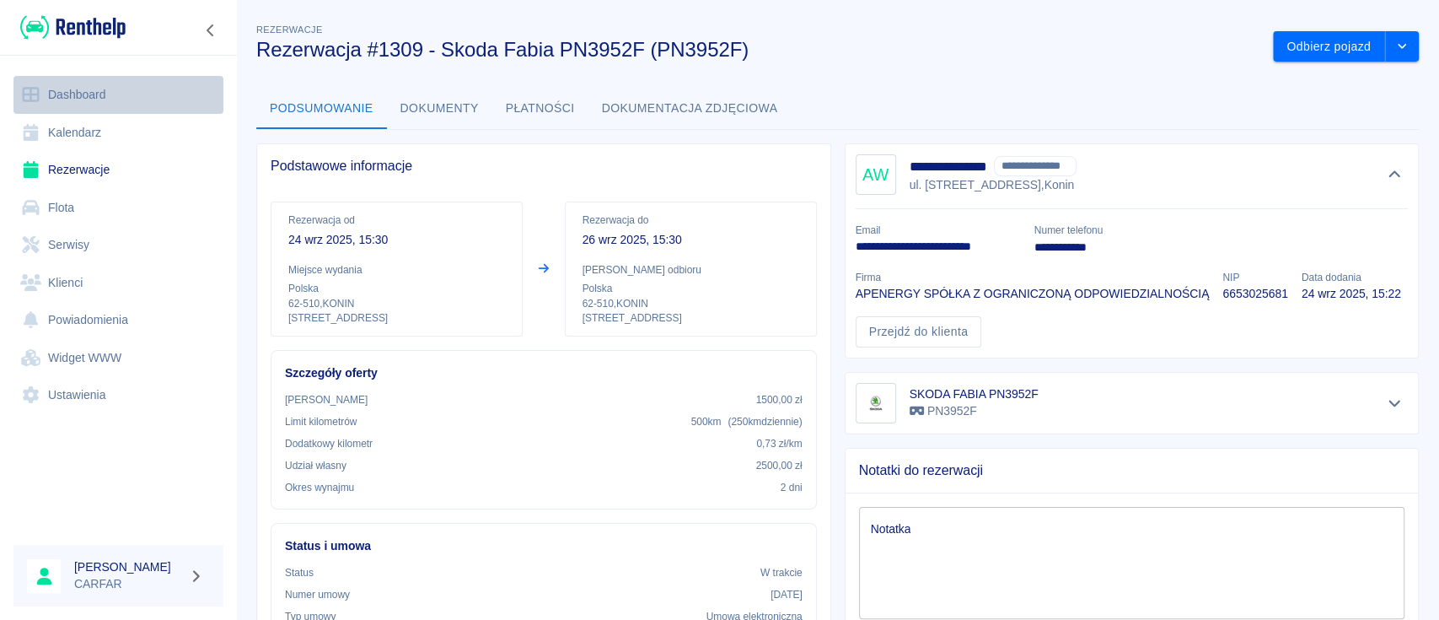
click at [91, 83] on link "Dashboard" at bounding box center [118, 95] width 210 height 38
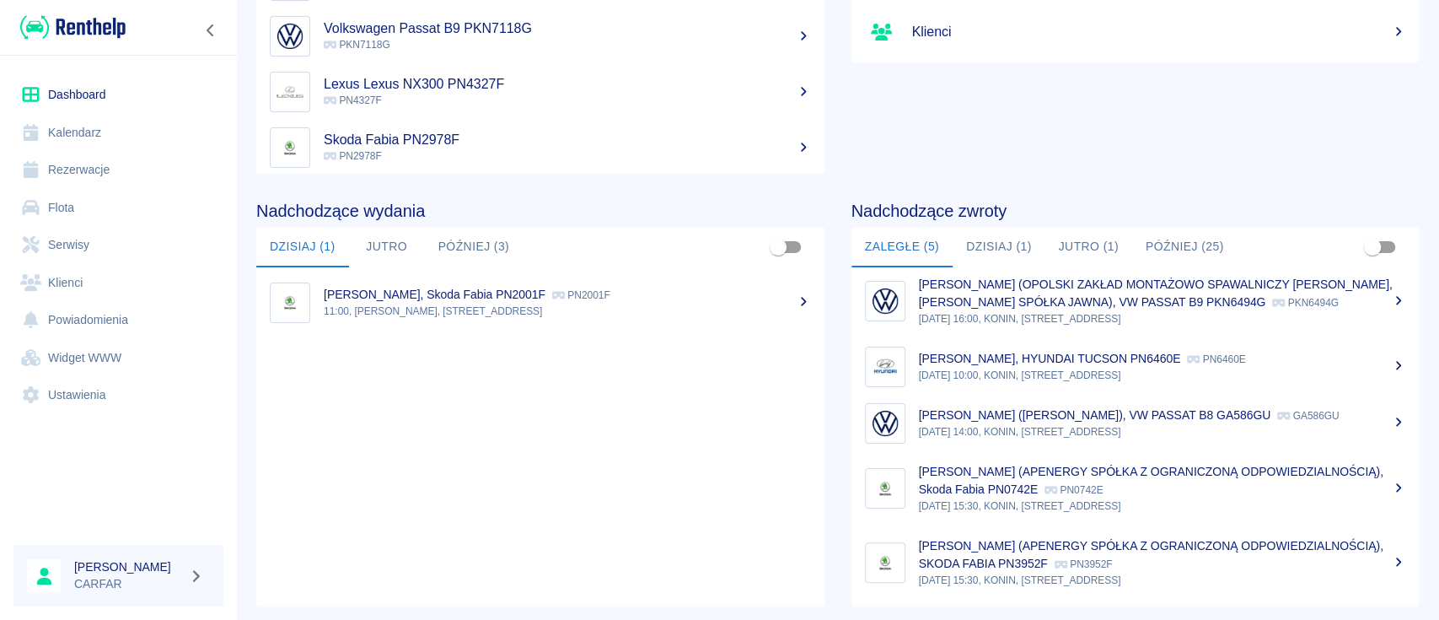
scroll to position [259, 0]
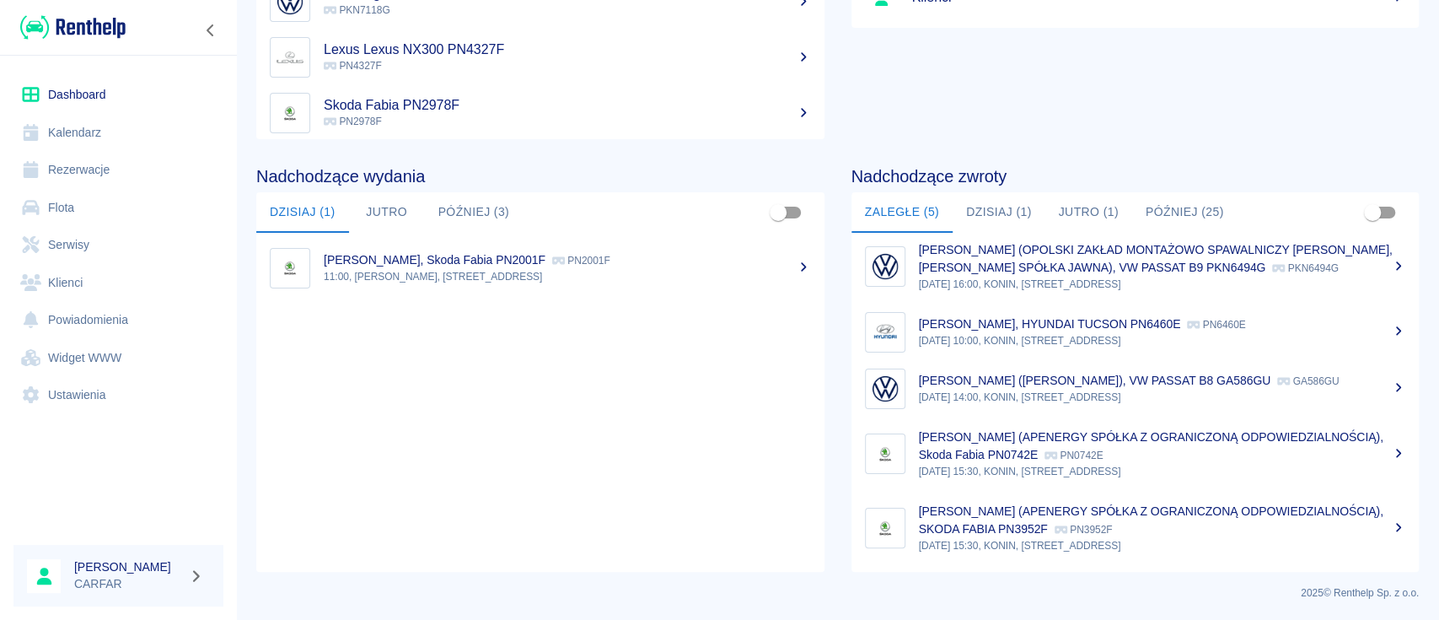
click at [1108, 538] on p "26 wrz 2025, 15:30, KONIN, Kolejowa 1C" at bounding box center [1162, 545] width 487 height 15
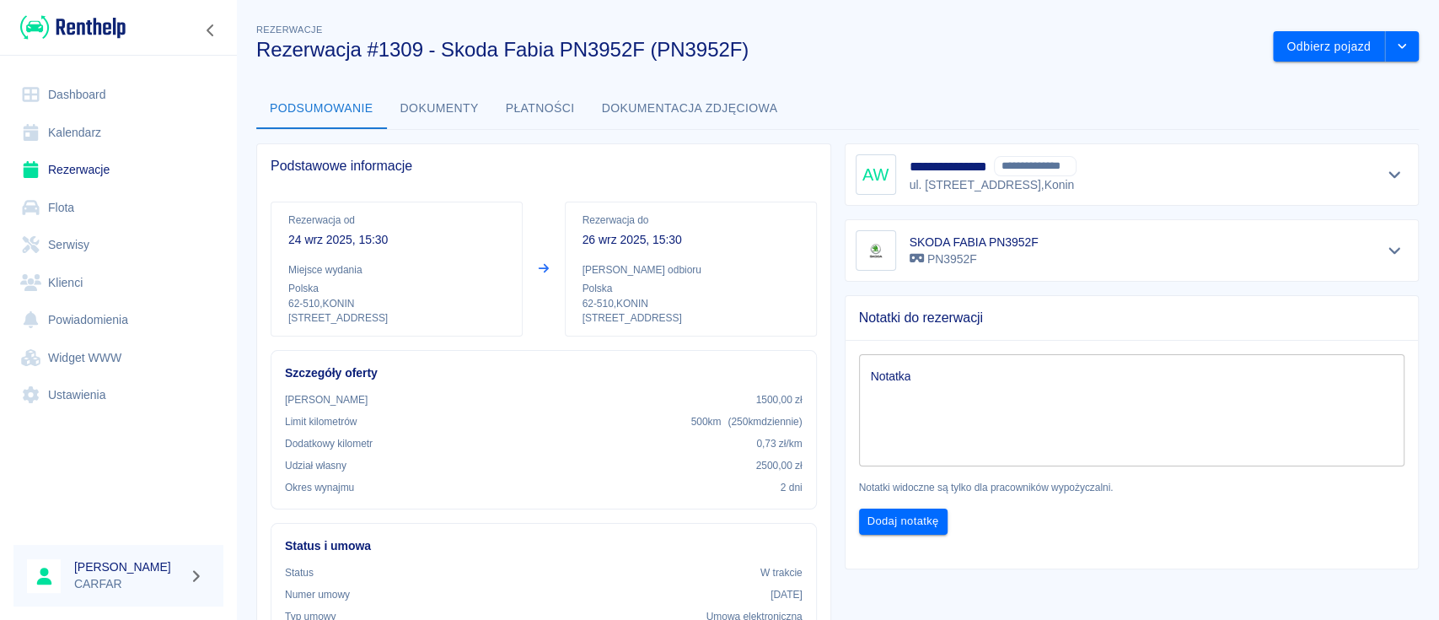
click at [1136, 161] on div "**********" at bounding box center [1132, 174] width 553 height 40
click at [1385, 179] on icon "Pokaż szczegóły" at bounding box center [1394, 174] width 19 height 15
